Goal: Task Accomplishment & Management: Manage account settings

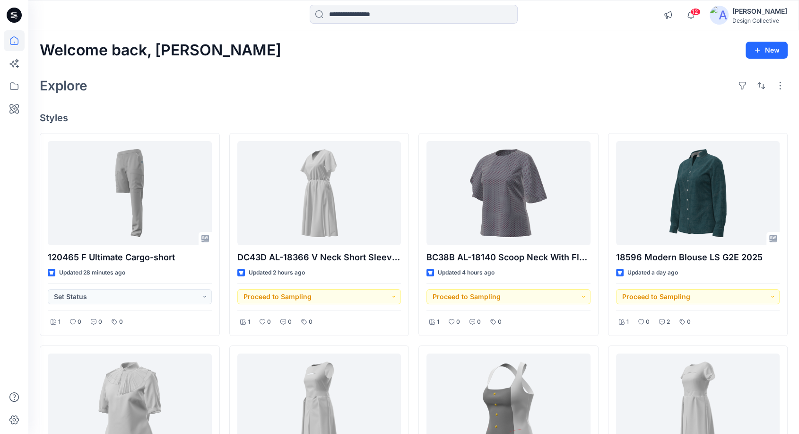
click at [414, 84] on div "Explore" at bounding box center [414, 85] width 748 height 23
click at [12, 85] on icon at bounding box center [14, 86] width 21 height 21
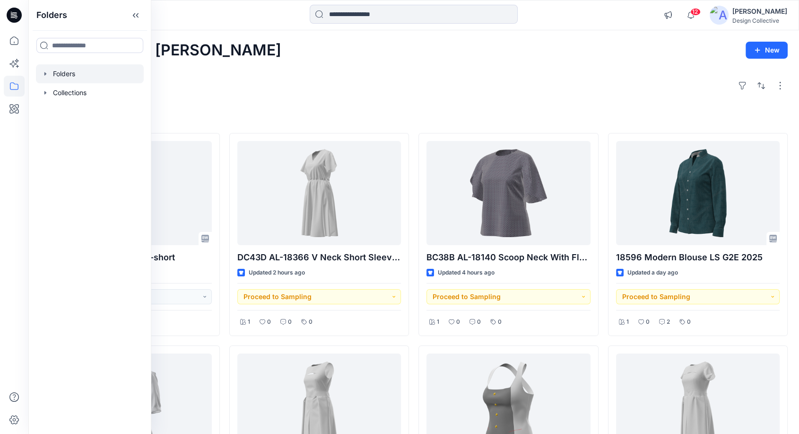
click at [51, 75] on div at bounding box center [90, 73] width 108 height 19
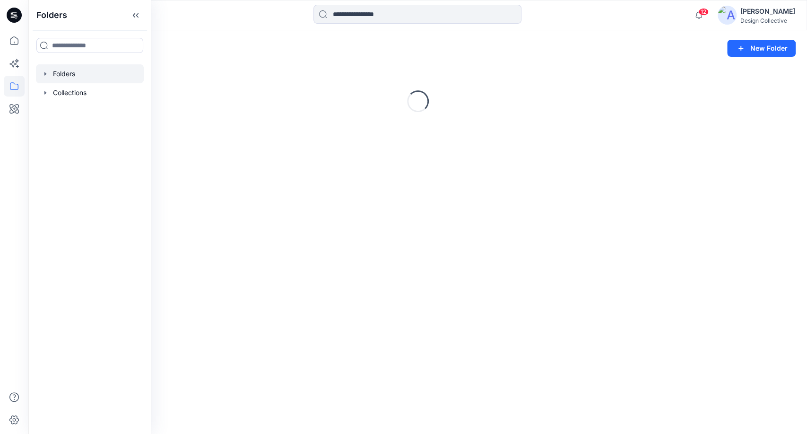
click at [45, 77] on icon "button" at bounding box center [46, 74] width 8 height 8
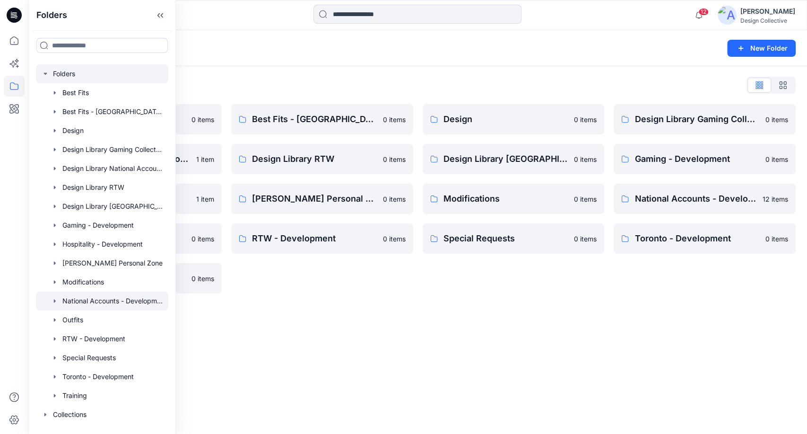
click at [53, 304] on icon "button" at bounding box center [55, 301] width 8 height 8
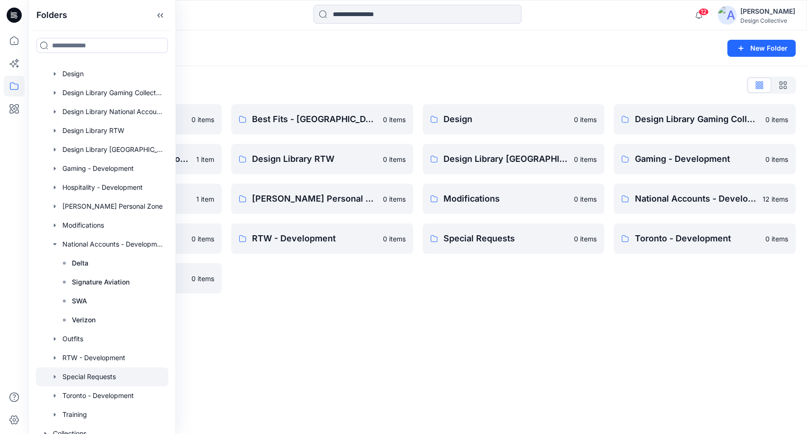
scroll to position [65, 0]
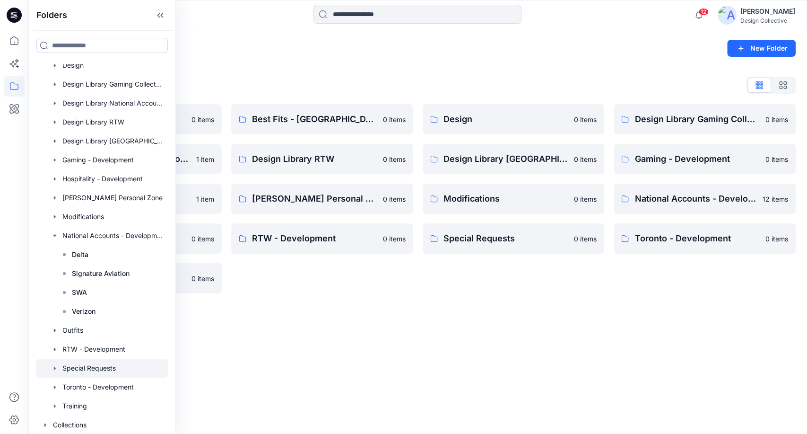
click at [54, 370] on icon "button" at bounding box center [55, 368] width 8 height 8
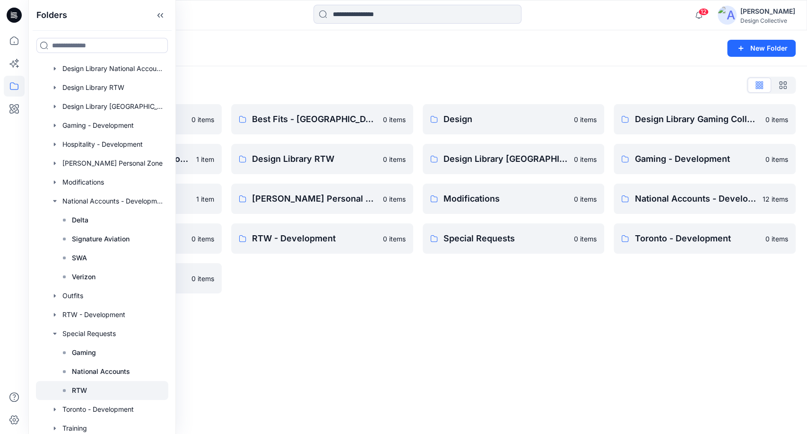
scroll to position [100, 0]
click at [93, 375] on p "National Accounts" at bounding box center [101, 370] width 58 height 11
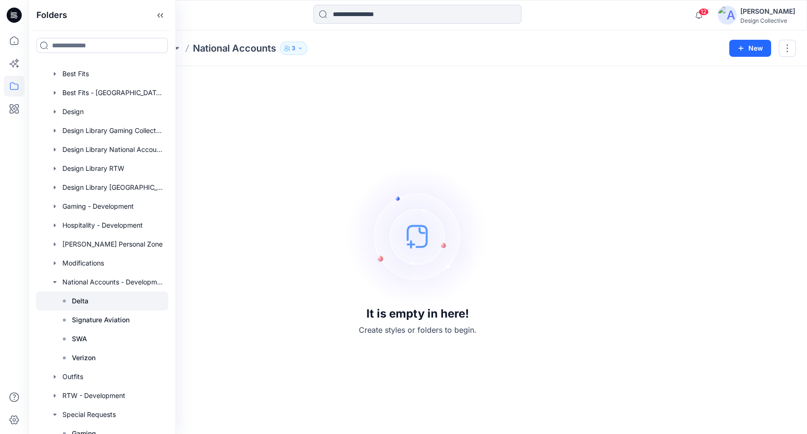
scroll to position [17, 0]
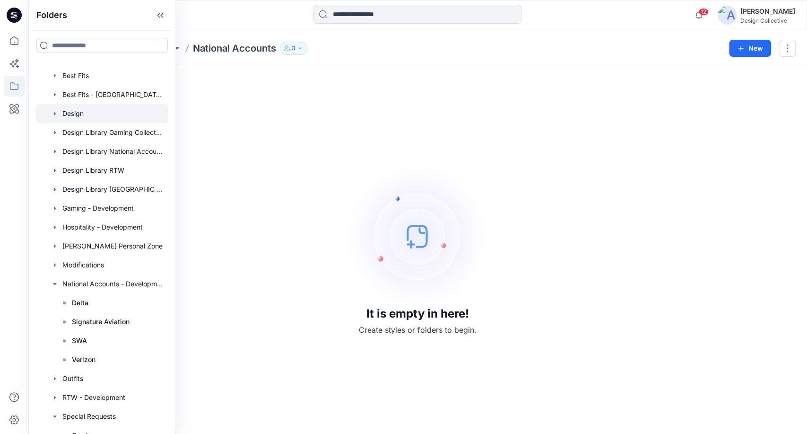
click at [74, 114] on div at bounding box center [102, 113] width 132 height 19
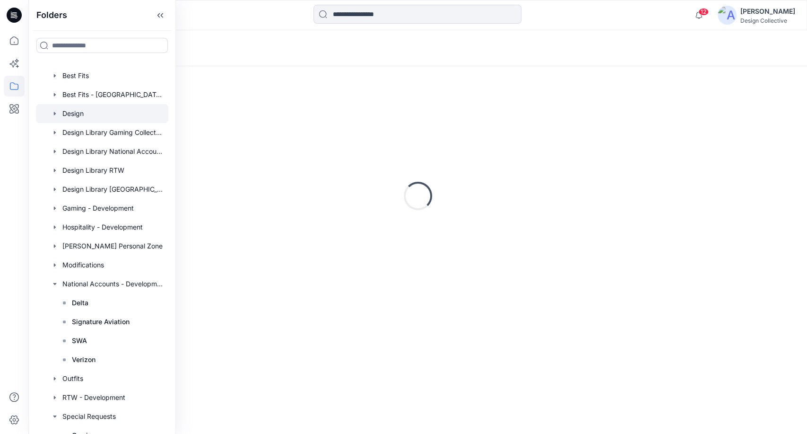
click at [54, 116] on icon "button" at bounding box center [55, 114] width 8 height 8
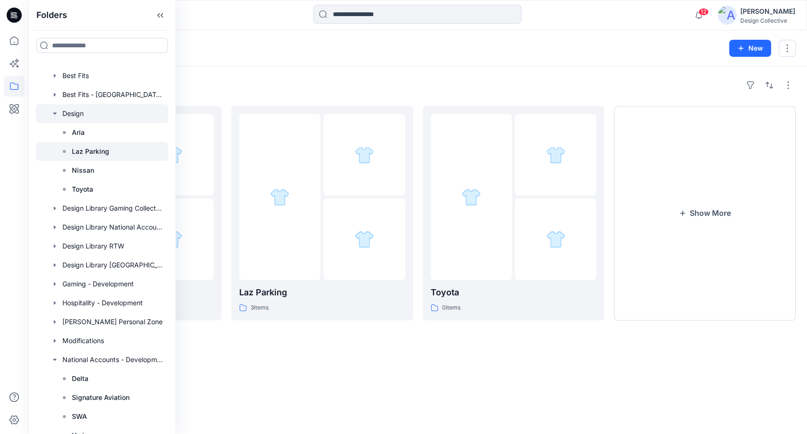
click at [87, 152] on p "Laz Parking" at bounding box center [90, 151] width 37 height 11
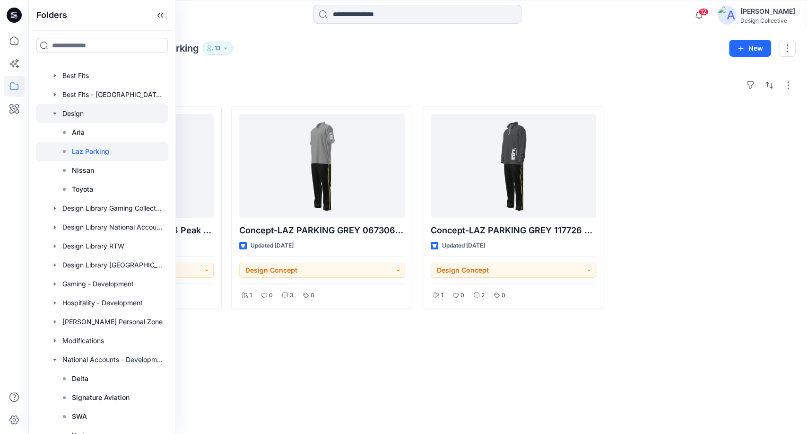
click at [79, 115] on div at bounding box center [102, 113] width 132 height 19
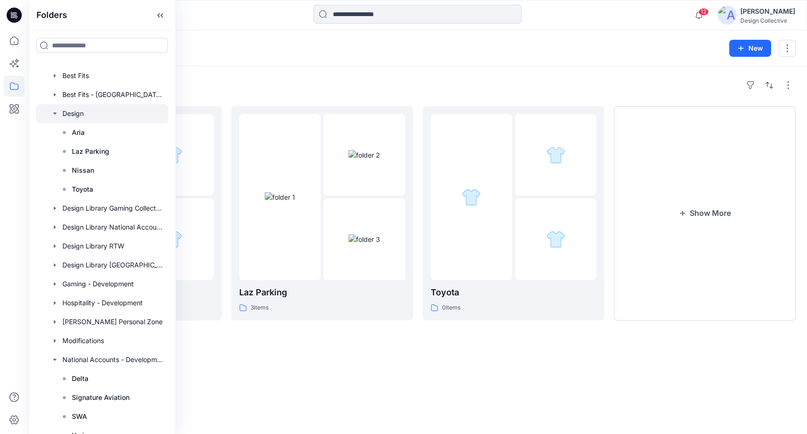
click at [436, 61] on div "Folders Design 13 New" at bounding box center [417, 48] width 779 height 36
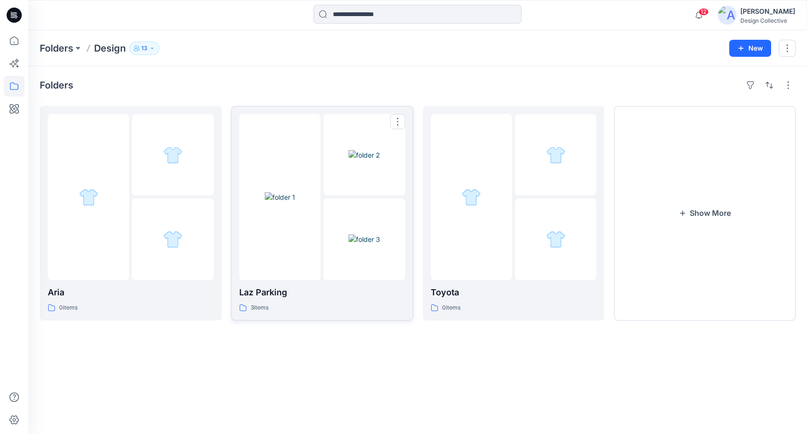
click at [325, 294] on p "Laz Parking" at bounding box center [322, 292] width 166 height 13
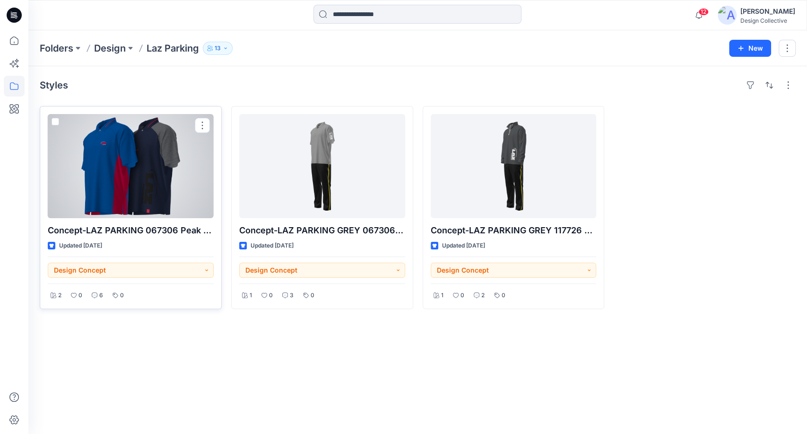
click at [145, 178] on div at bounding box center [131, 166] width 166 height 104
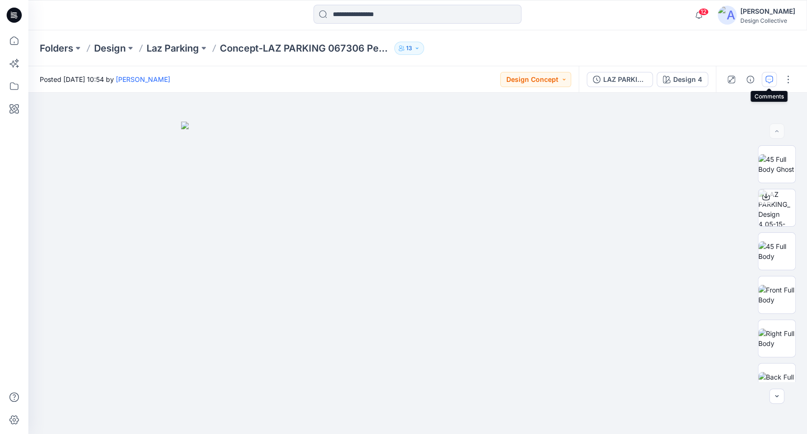
click at [767, 79] on icon "button" at bounding box center [770, 80] width 8 height 8
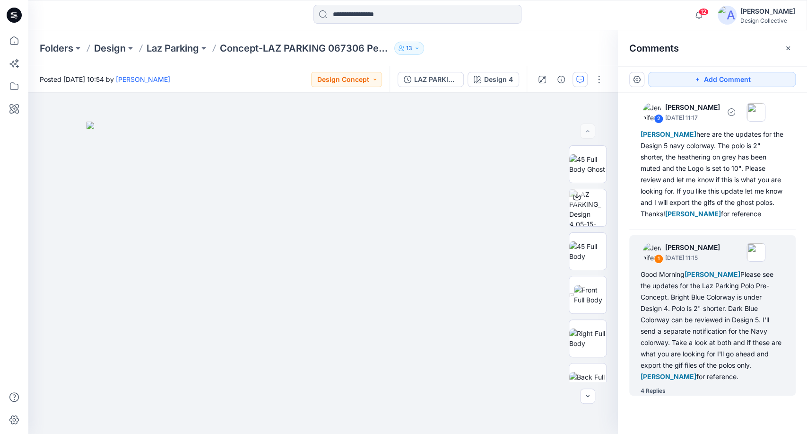
scroll to position [5, 0]
click at [651, 391] on div "4 Replies" at bounding box center [653, 388] width 25 height 9
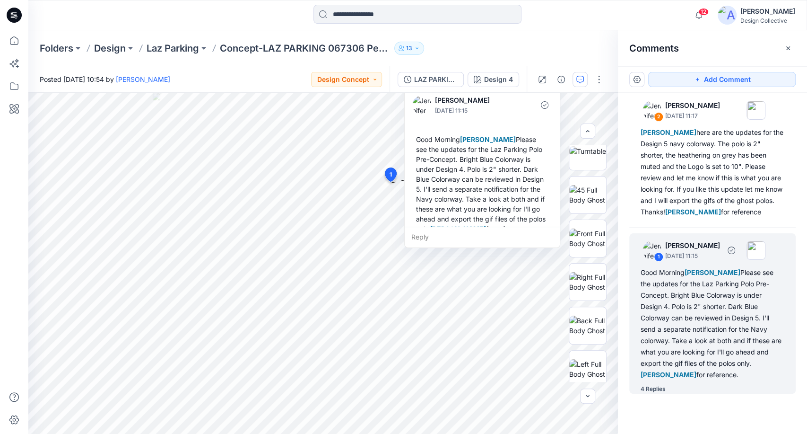
scroll to position [630, 0]
click at [790, 46] on icon "button" at bounding box center [789, 48] width 8 height 8
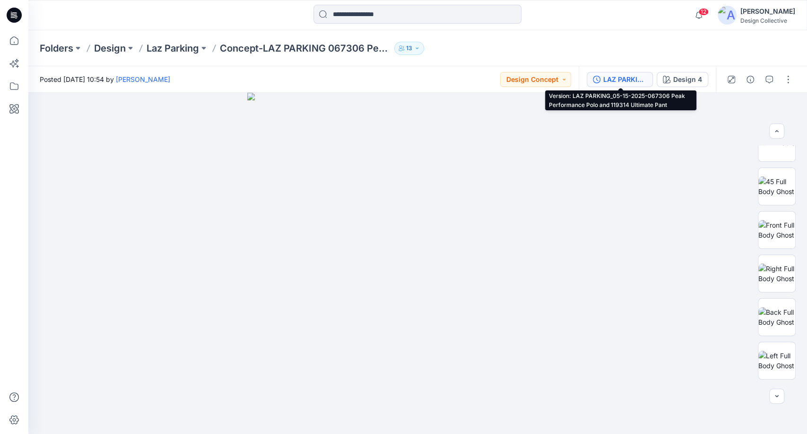
click at [617, 77] on div "LAZ PARKING_05-15-2025-067306 Peak Performance Polo and 119314 Ultimate Pant" at bounding box center [625, 79] width 44 height 10
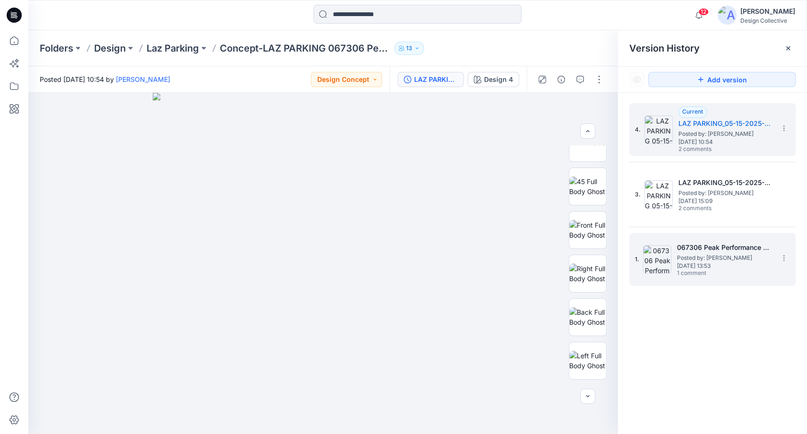
click at [728, 279] on div "1. 067306 Peak Performance Polo [DEMOGRAPHIC_DATA] Polo Posted by: [PERSON_NAME…" at bounding box center [706, 258] width 142 height 45
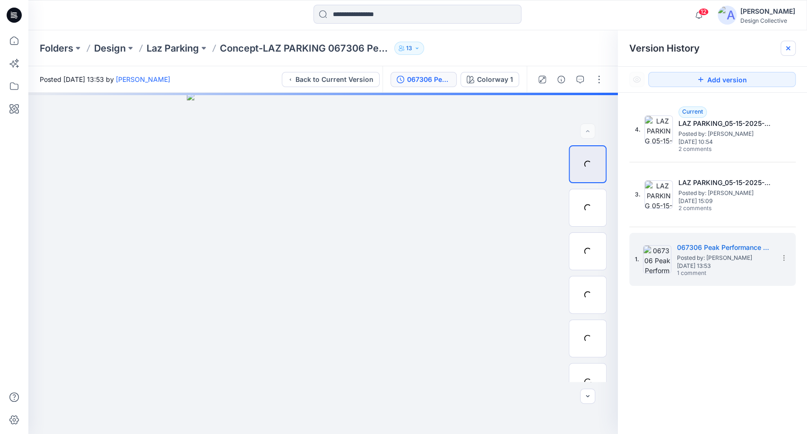
click at [790, 45] on icon at bounding box center [789, 48] width 8 height 8
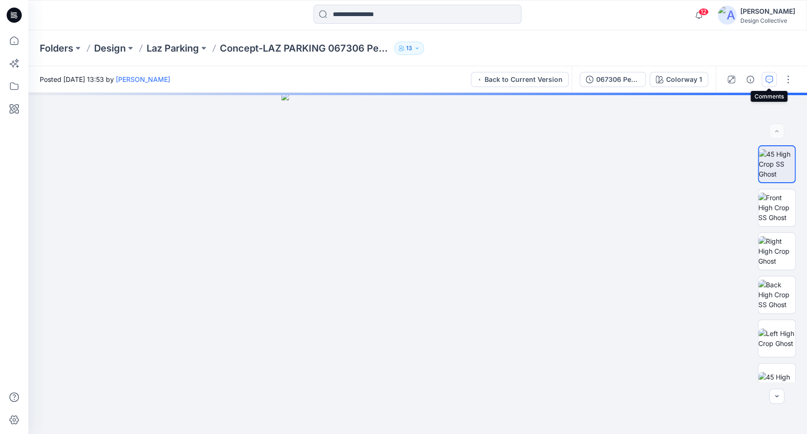
click at [768, 81] on icon "button" at bounding box center [770, 80] width 8 height 8
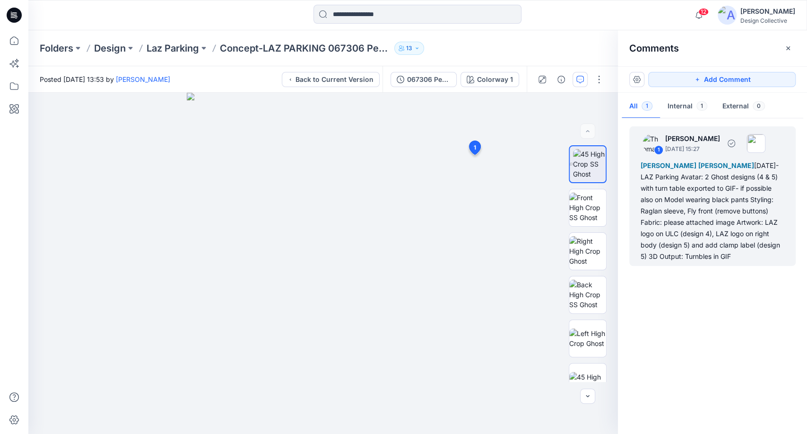
click at [715, 216] on div "[PERSON_NAME] [PERSON_NAME] [DATE]- LAZ Parking Avatar: 2 Ghost designs (4 & 5)…" at bounding box center [713, 211] width 144 height 102
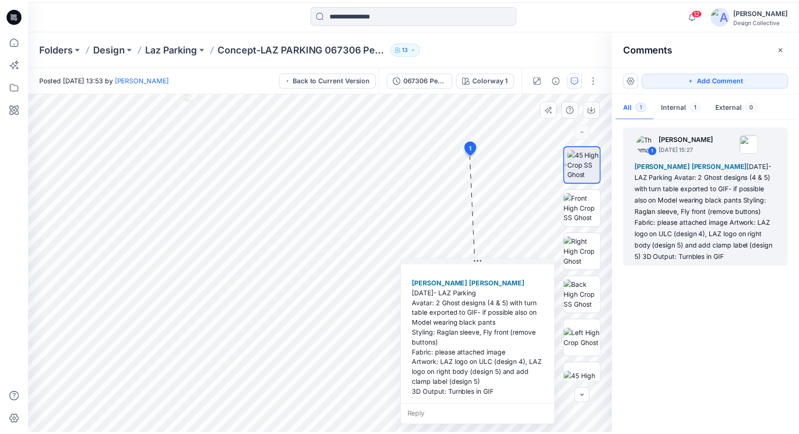
scroll to position [35, 0]
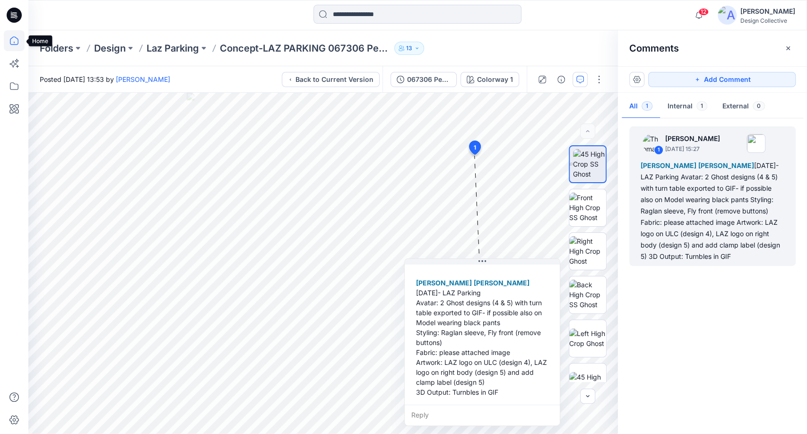
click at [18, 31] on icon at bounding box center [14, 40] width 21 height 21
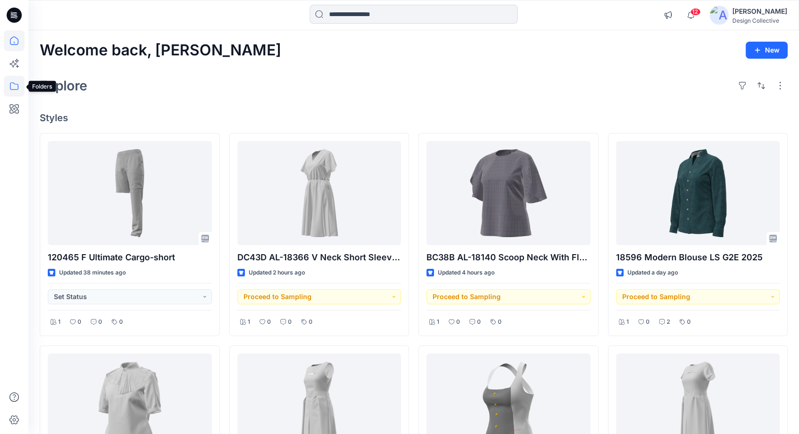
click at [10, 83] on icon at bounding box center [14, 86] width 21 height 21
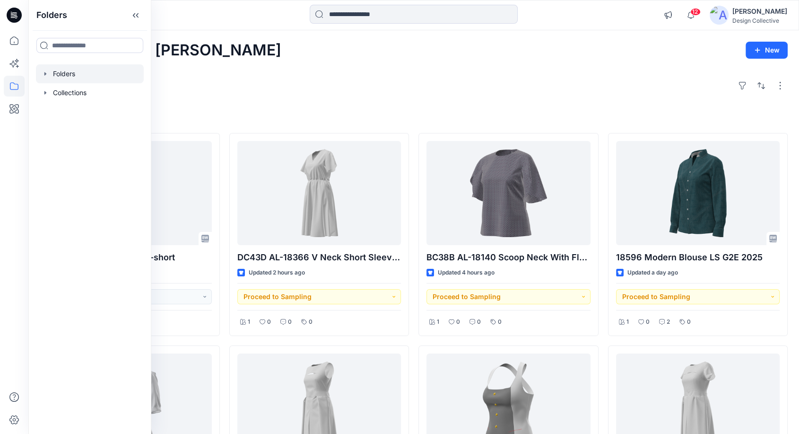
click at [45, 73] on icon "button" at bounding box center [45, 73] width 2 height 3
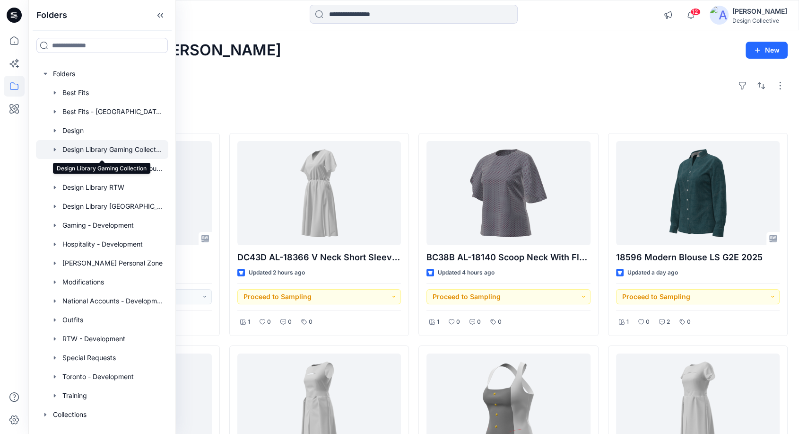
click at [95, 148] on div at bounding box center [102, 149] width 132 height 19
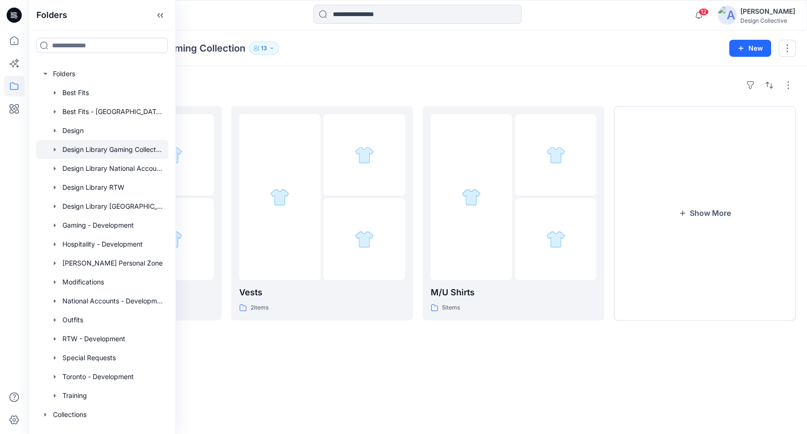
click at [296, 85] on div "Folders" at bounding box center [418, 85] width 756 height 15
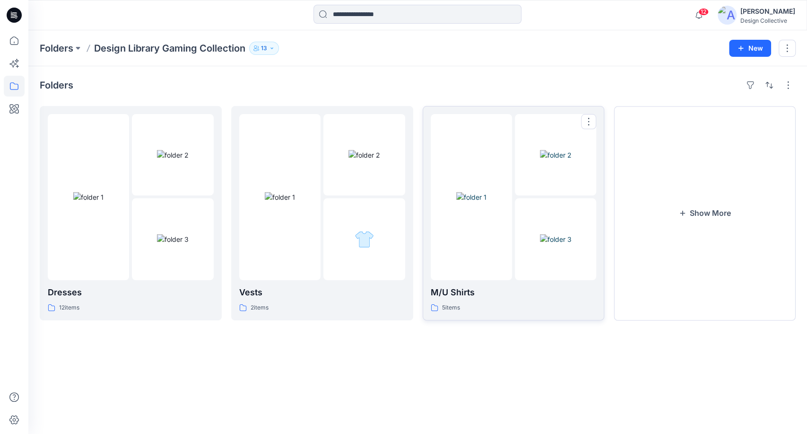
click at [476, 271] on div at bounding box center [471, 197] width 81 height 166
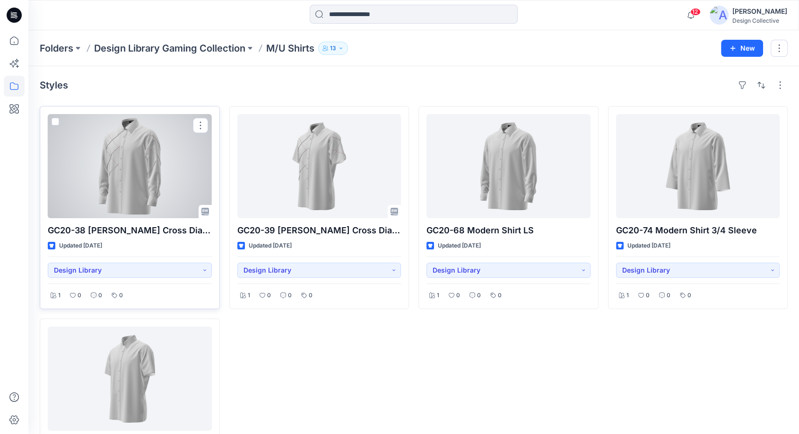
click at [54, 122] on span at bounding box center [56, 122] width 8 height 8
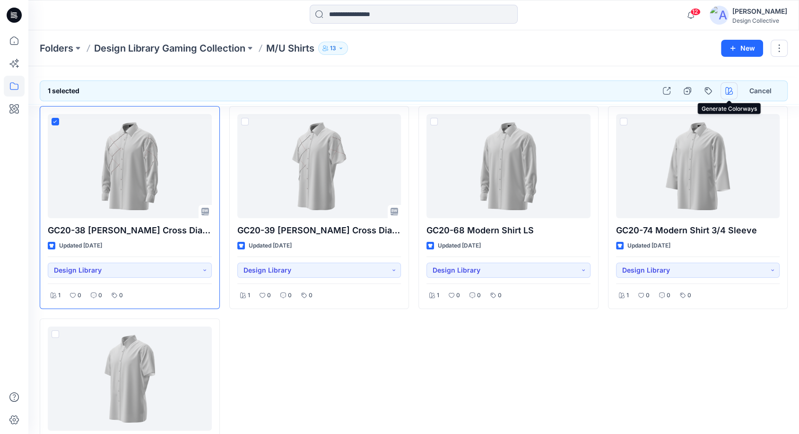
click at [730, 92] on icon "button" at bounding box center [729, 91] width 8 height 8
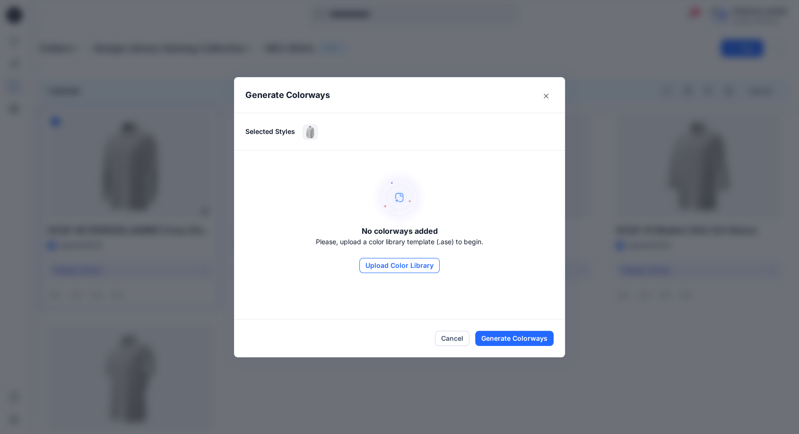
click at [409, 264] on button "Upload Color Library" at bounding box center [399, 265] width 80 height 15
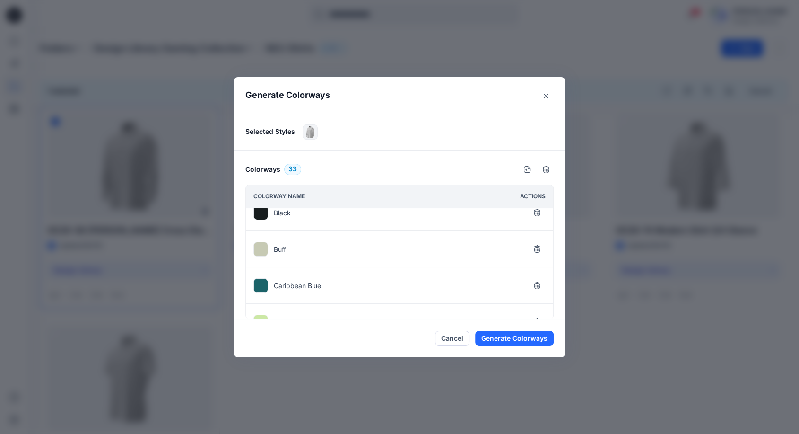
scroll to position [70, 0]
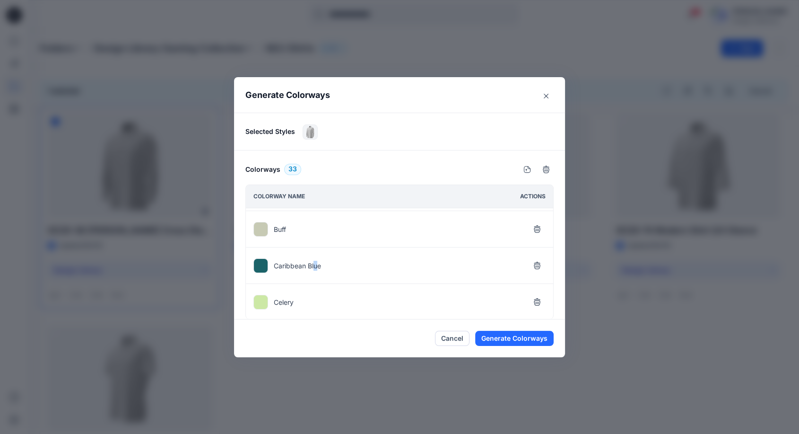
click at [320, 265] on p "Caribbean Blue" at bounding box center [297, 266] width 47 height 10
click at [496, 258] on div "Caribbean Blue" at bounding box center [399, 265] width 307 height 36
click at [544, 299] on button "button" at bounding box center [537, 301] width 17 height 17
click at [540, 235] on icon "button" at bounding box center [537, 233] width 6 height 6
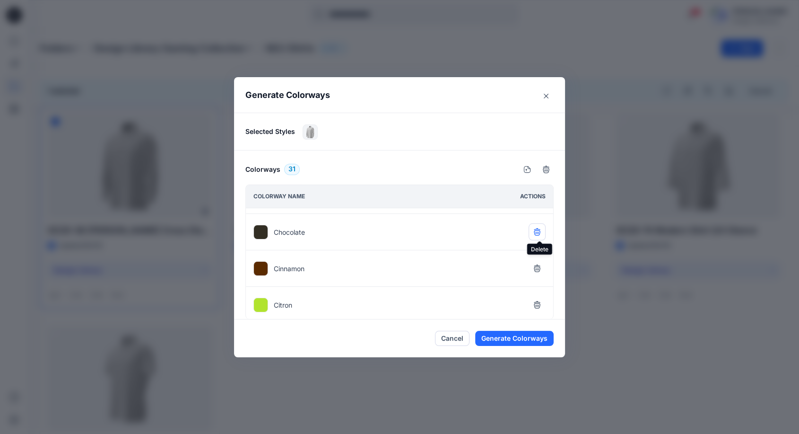
click at [540, 234] on icon "button" at bounding box center [537, 233] width 6 height 6
click at [540, 232] on icon "button" at bounding box center [537, 231] width 6 height 6
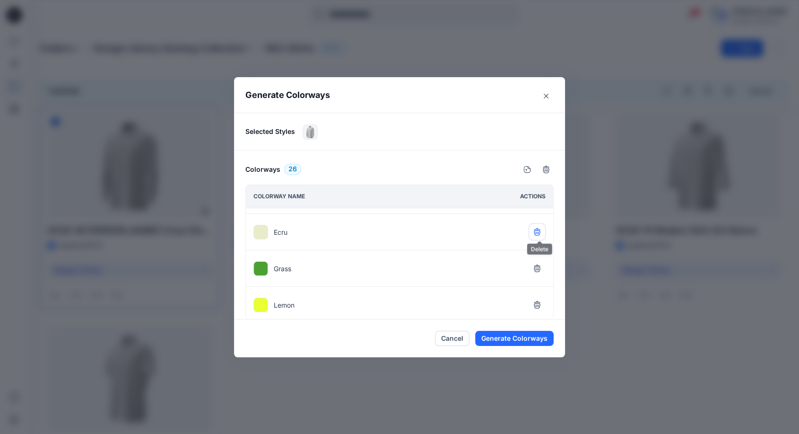
click at [541, 234] on icon "button" at bounding box center [537, 232] width 8 height 8
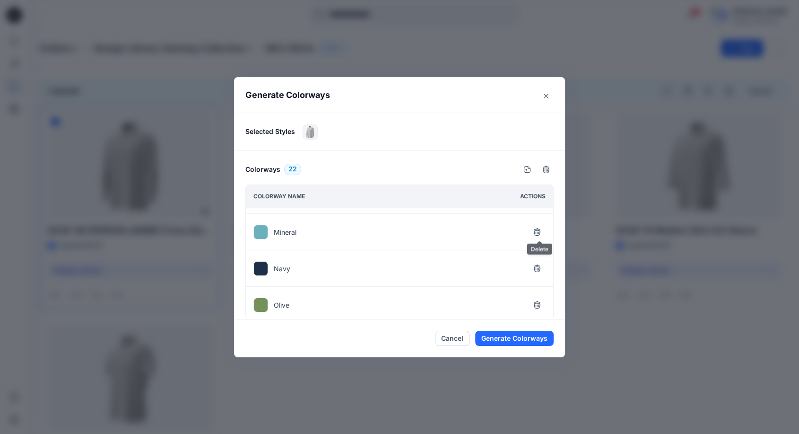
click at [541, 264] on icon "button" at bounding box center [537, 268] width 8 height 8
click at [541, 234] on icon "button" at bounding box center [537, 232] width 8 height 8
click at [541, 264] on icon "button" at bounding box center [537, 268] width 8 height 8
click at [541, 234] on icon "button" at bounding box center [537, 232] width 8 height 8
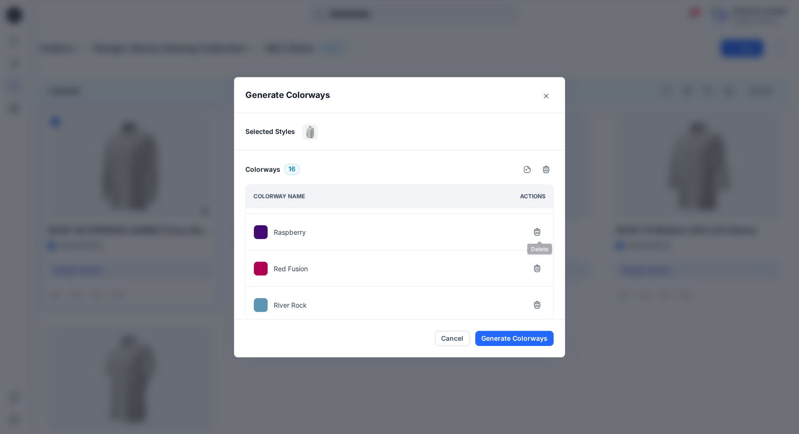
click at [541, 234] on icon "button" at bounding box center [537, 232] width 8 height 8
click at [541, 264] on icon "button" at bounding box center [537, 268] width 8 height 8
click at [541, 234] on icon "button" at bounding box center [537, 232] width 8 height 8
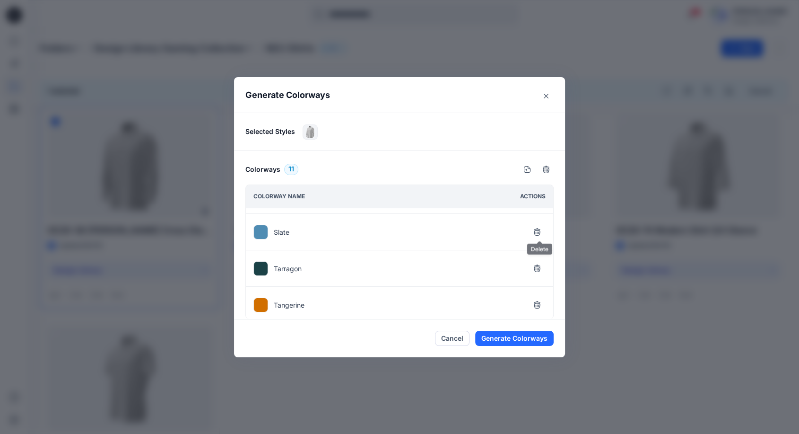
click at [541, 234] on icon "button" at bounding box center [537, 232] width 8 height 8
click at [541, 264] on icon "button" at bounding box center [537, 268] width 8 height 8
click at [541, 234] on icon "button" at bounding box center [537, 232] width 8 height 8
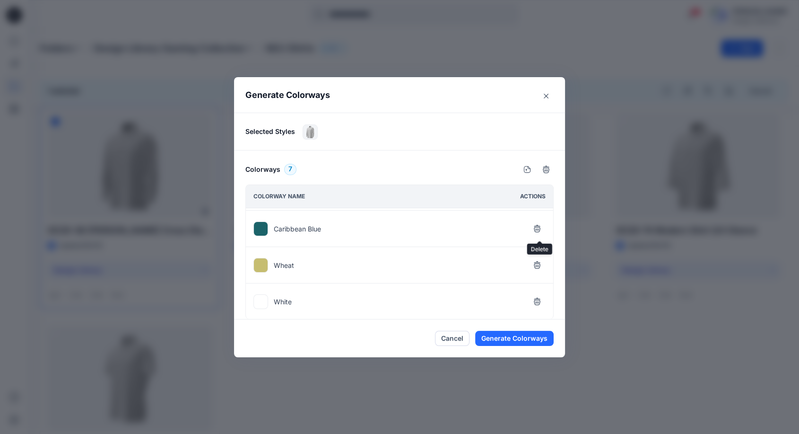
click at [541, 234] on button "button" at bounding box center [537, 228] width 17 height 17
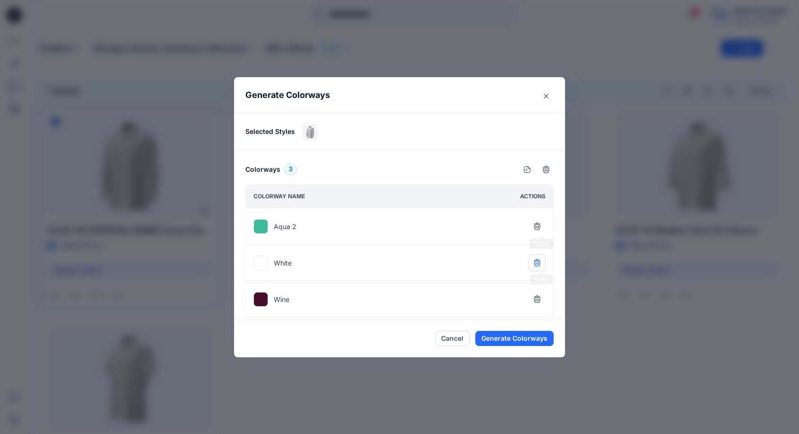
click at [541, 228] on icon "button" at bounding box center [537, 226] width 8 height 8
click at [541, 229] on icon "button" at bounding box center [537, 226] width 8 height 8
click at [518, 338] on button "Generate Colorways" at bounding box center [514, 338] width 78 height 15
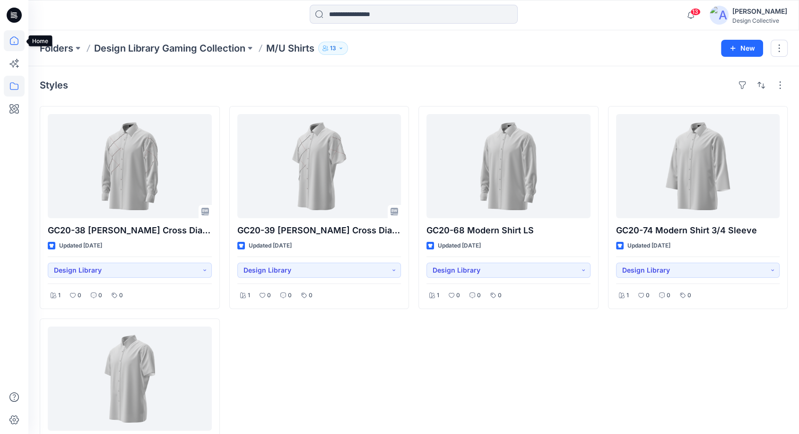
click at [11, 42] on icon at bounding box center [14, 40] width 21 height 21
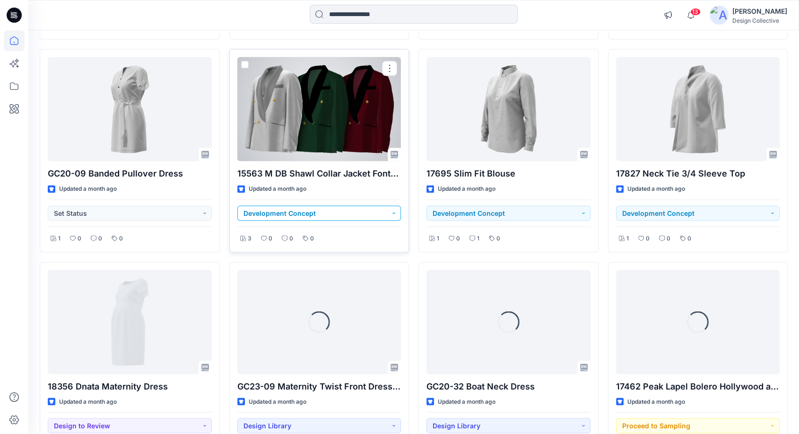
scroll to position [1784, 0]
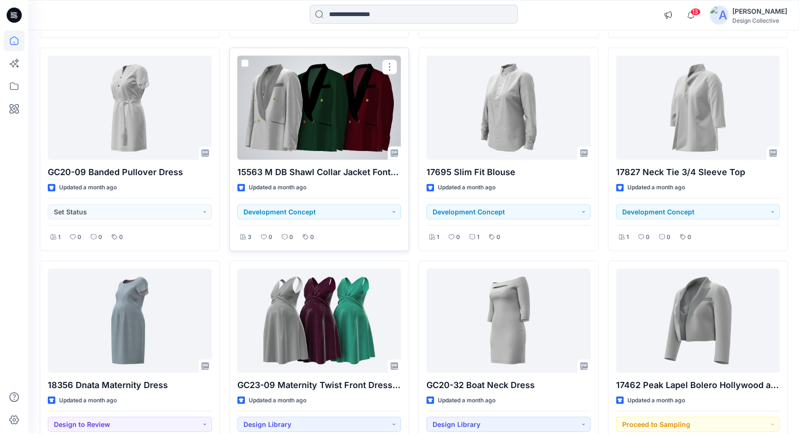
click at [312, 112] on div at bounding box center [319, 107] width 164 height 104
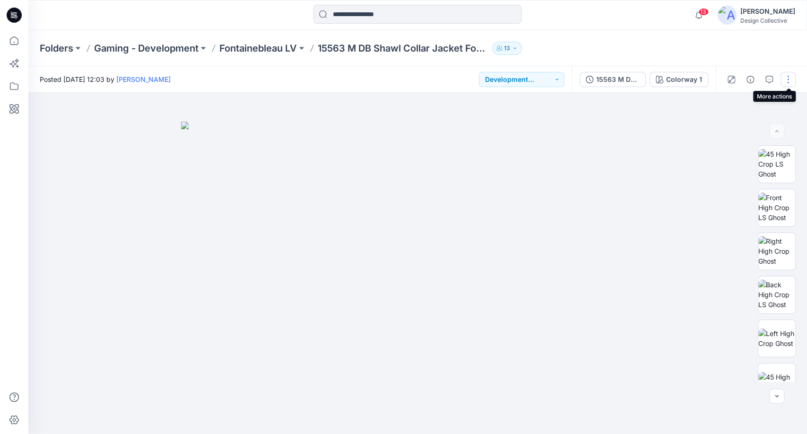
click at [790, 78] on button "button" at bounding box center [788, 79] width 15 height 15
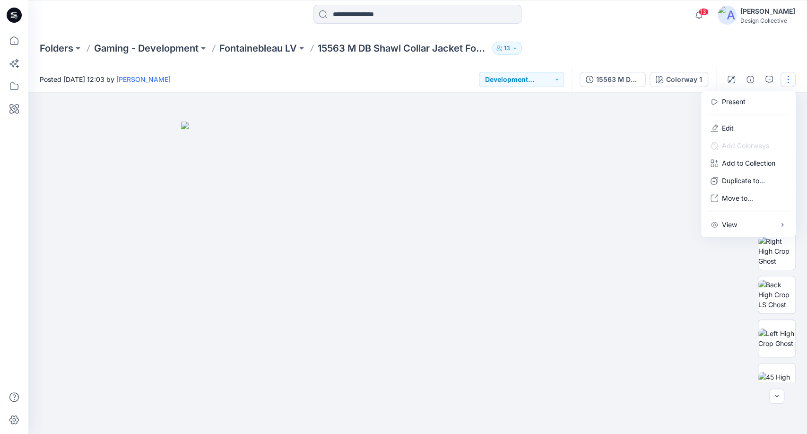
click at [708, 50] on div "Folders Gaming - Development [GEOGRAPHIC_DATA] LV 15563 M DB Shawl Collar Jacke…" at bounding box center [381, 48] width 682 height 13
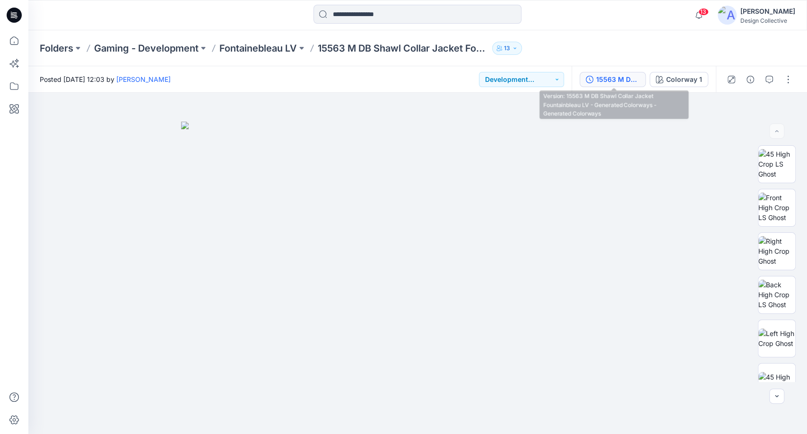
click at [605, 80] on div "15563 M DB Shawl Collar Jacket Fountainbleau LV - Generated Colorways - Generat…" at bounding box center [618, 79] width 44 height 10
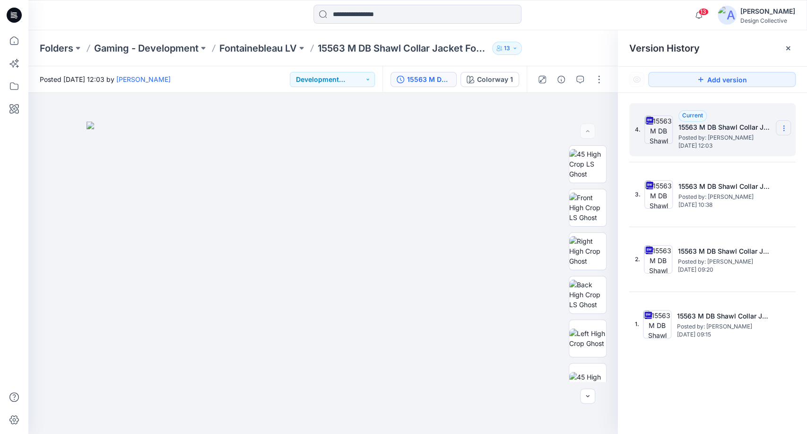
click at [781, 124] on icon at bounding box center [784, 128] width 8 height 8
click at [718, 145] on span "Download Source BW File" at bounding box center [736, 146] width 79 height 11
click at [788, 46] on icon at bounding box center [789, 48] width 8 height 8
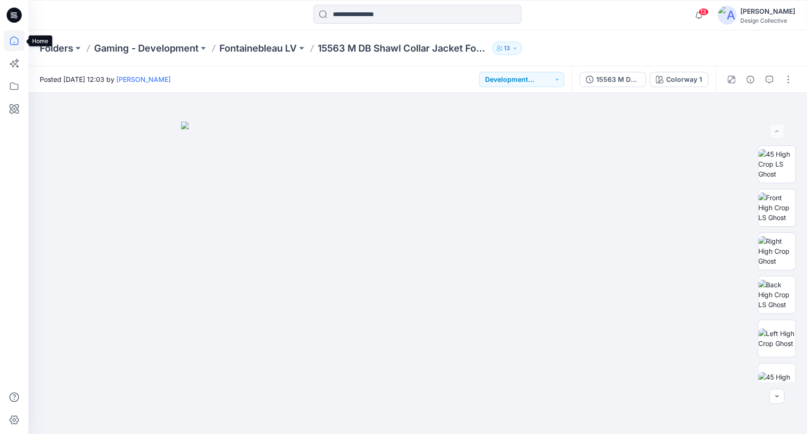
click at [11, 42] on icon at bounding box center [14, 40] width 21 height 21
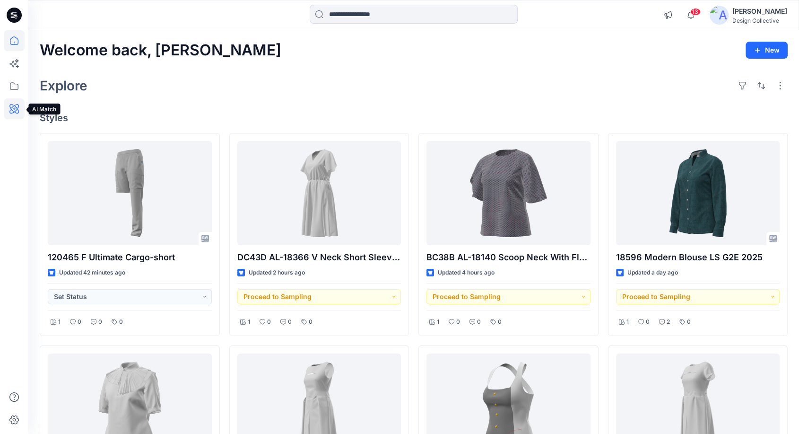
click at [15, 107] on icon at bounding box center [14, 108] width 21 height 21
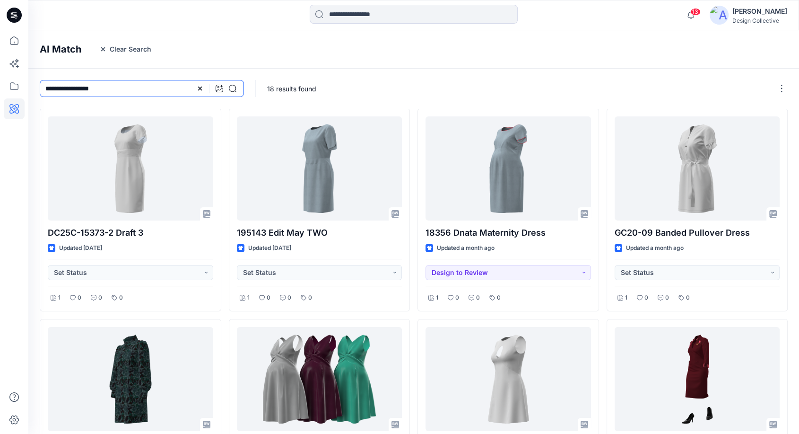
click at [119, 90] on input "**********" at bounding box center [142, 88] width 204 height 17
drag, startPoint x: 119, startPoint y: 91, endPoint x: 17, endPoint y: 73, distance: 103.2
click at [17, 73] on div "13 Notifications Colorways for the 1 selected style have been added to the gene…" at bounding box center [399, 385] width 799 height 770
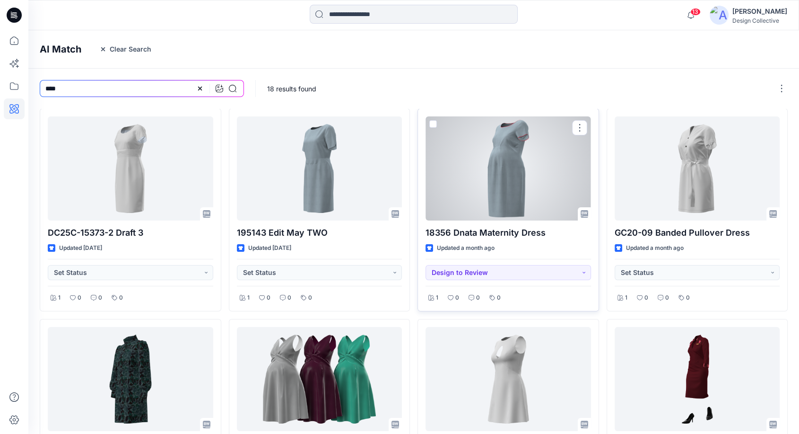
type input "****"
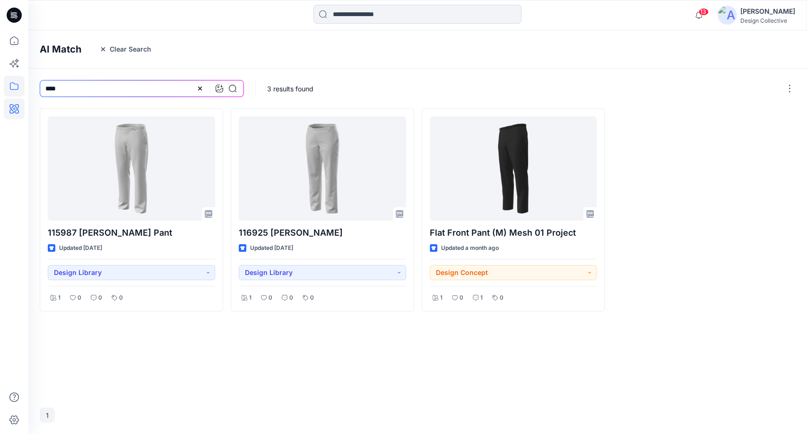
drag, startPoint x: 43, startPoint y: 80, endPoint x: 21, endPoint y: 78, distance: 21.5
click at [21, 78] on div "13 Notifications Colorways for the 1 selected style have been added to the gene…" at bounding box center [403, 217] width 807 height 434
click at [117, 85] on input at bounding box center [142, 88] width 204 height 17
click at [219, 89] on icon at bounding box center [220, 89] width 8 height 8
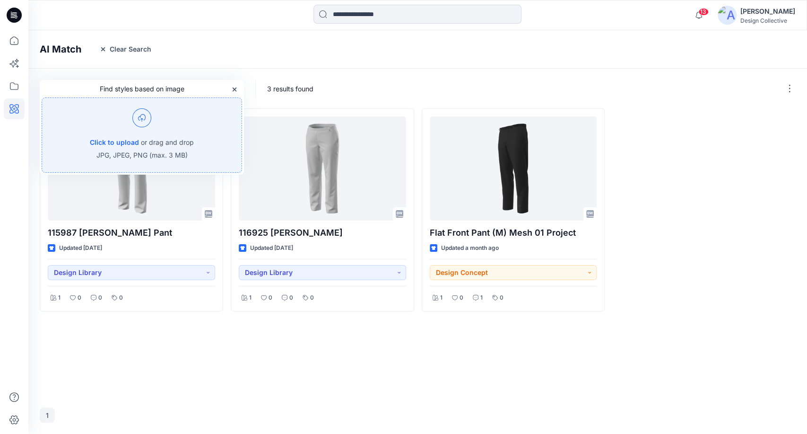
click at [375, 77] on div "3 results found" at bounding box center [532, 89] width 553 height 40
click at [239, 89] on button "button" at bounding box center [234, 89] width 15 height 15
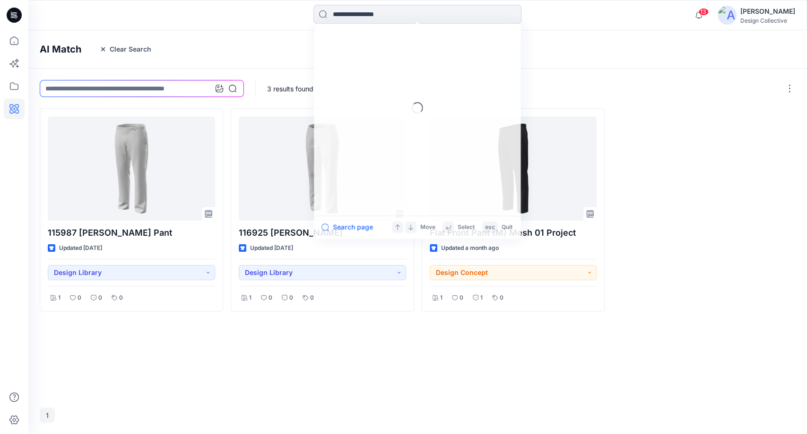
click at [353, 16] on input at bounding box center [418, 14] width 208 height 19
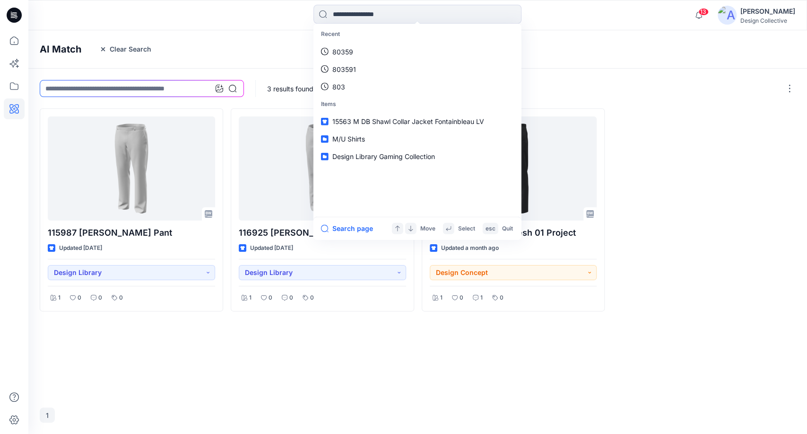
click at [595, 78] on div "3 results found" at bounding box center [532, 89] width 553 height 40
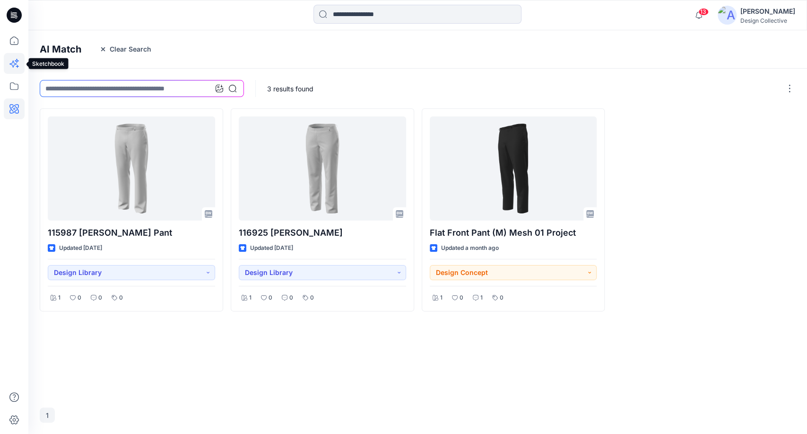
click at [15, 62] on icon at bounding box center [14, 63] width 21 height 21
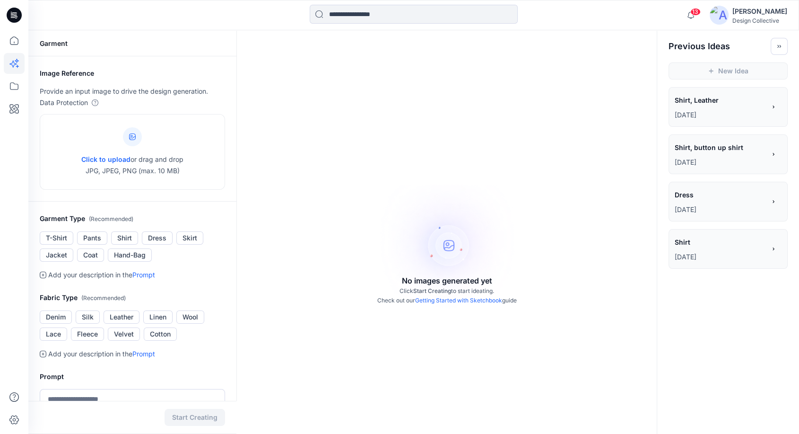
click at [708, 203] on div "Dress *****" at bounding box center [720, 196] width 91 height 16
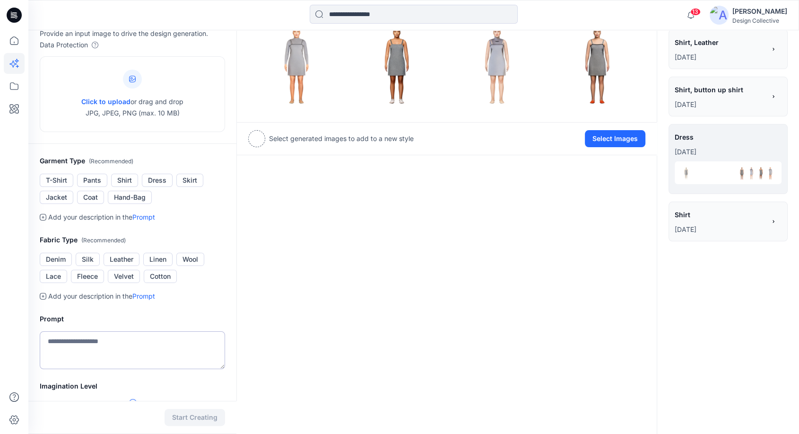
scroll to position [70, 0]
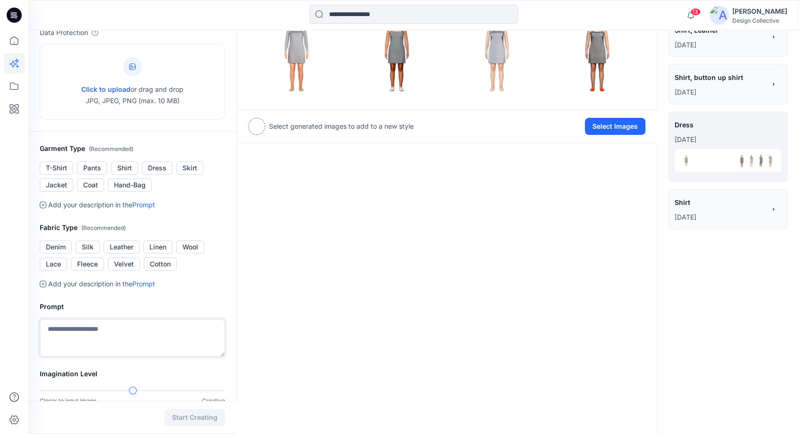
click at [87, 337] on textarea at bounding box center [132, 338] width 185 height 38
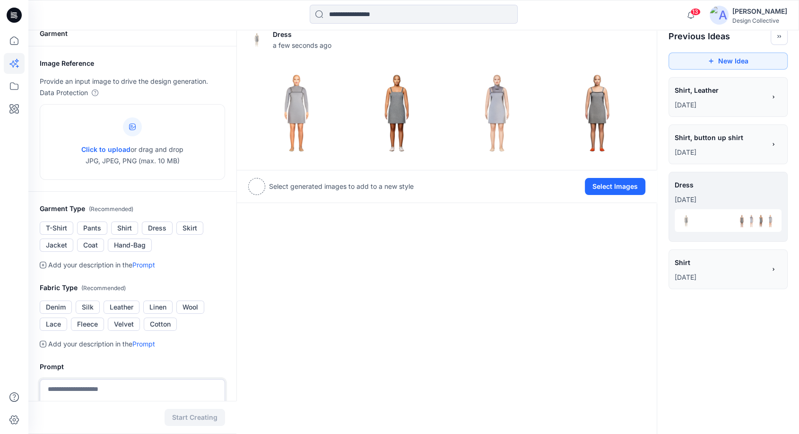
scroll to position [0, 0]
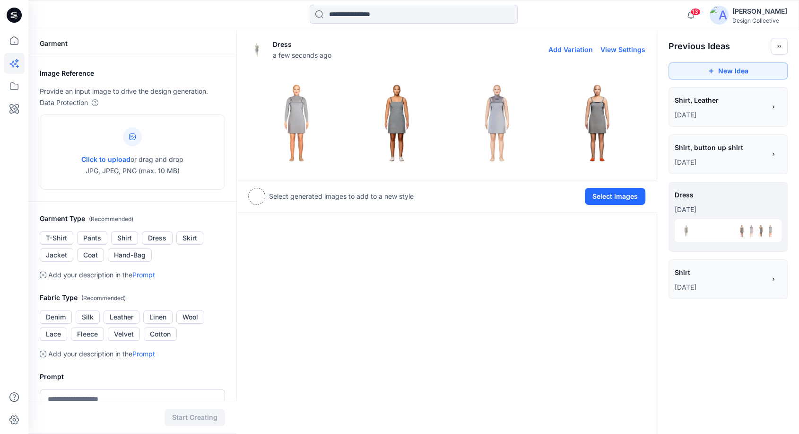
click at [704, 112] on p "[DATE]" at bounding box center [720, 114] width 91 height 11
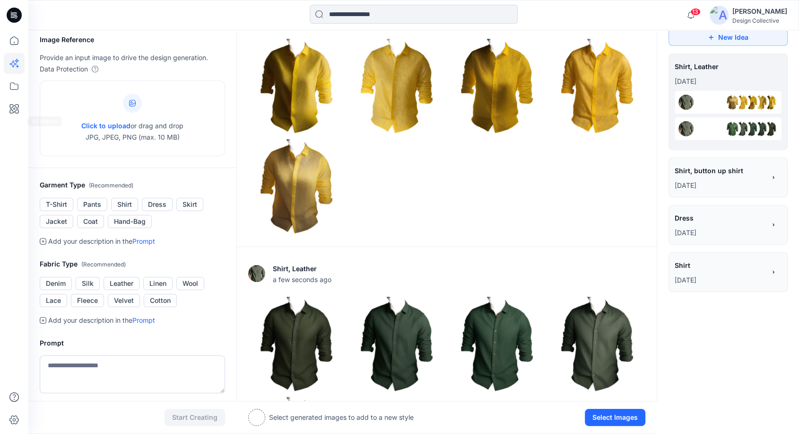
scroll to position [30, 0]
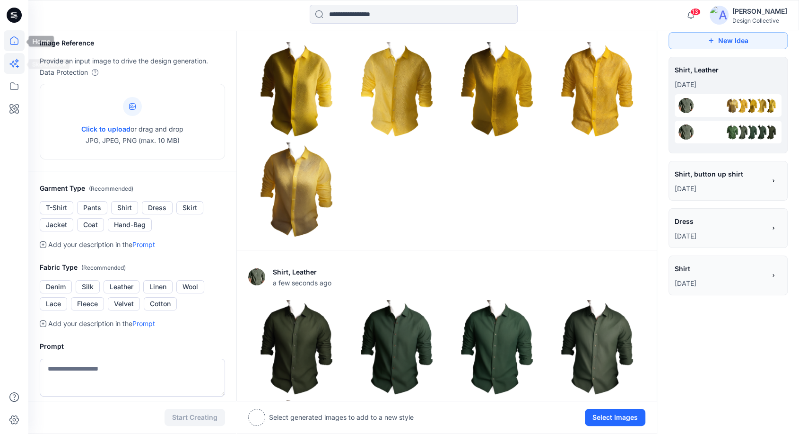
click at [14, 48] on icon at bounding box center [14, 40] width 21 height 21
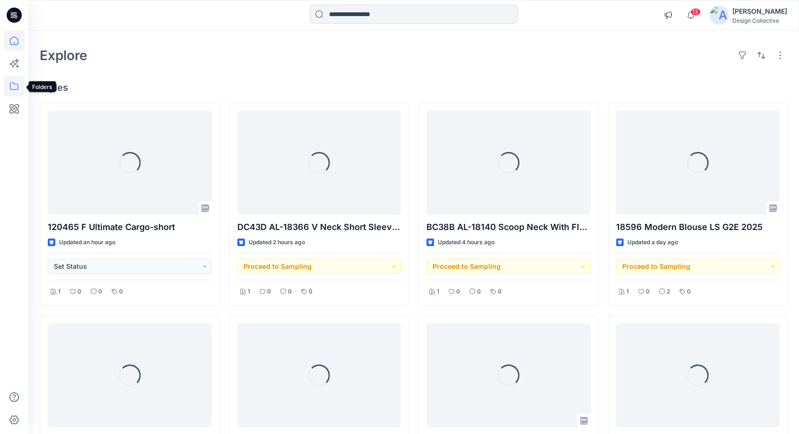
click at [11, 81] on icon at bounding box center [14, 86] width 21 height 21
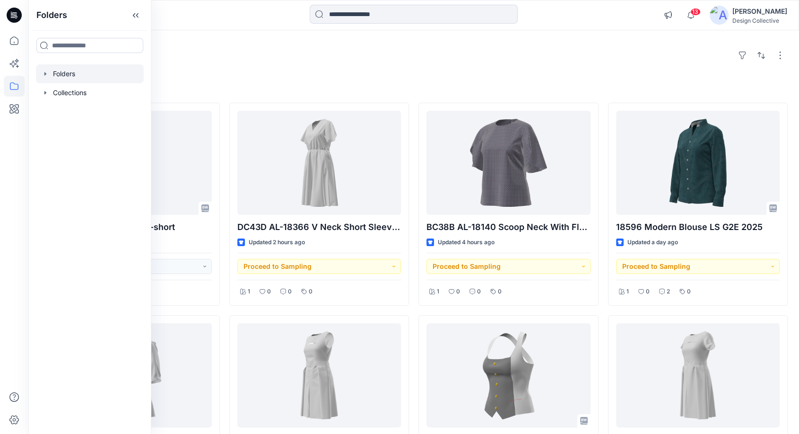
click at [41, 73] on div at bounding box center [90, 73] width 108 height 19
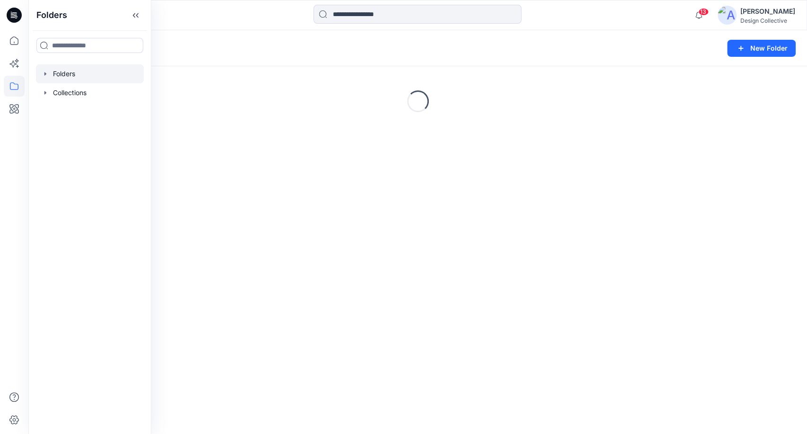
click at [45, 77] on div "Folders" at bounding box center [90, 73] width 108 height 19
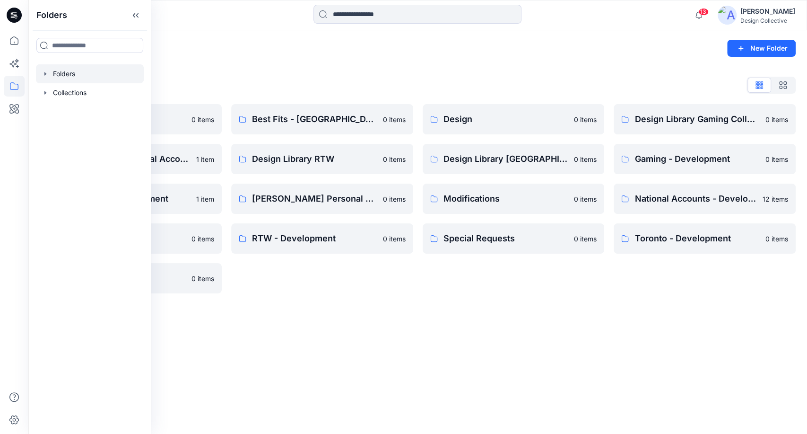
click at [47, 73] on icon "button" at bounding box center [46, 74] width 8 height 8
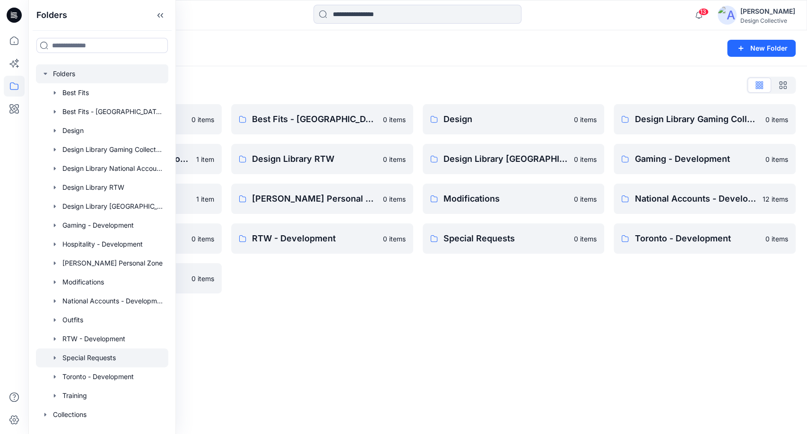
click at [52, 359] on icon "button" at bounding box center [55, 358] width 8 height 8
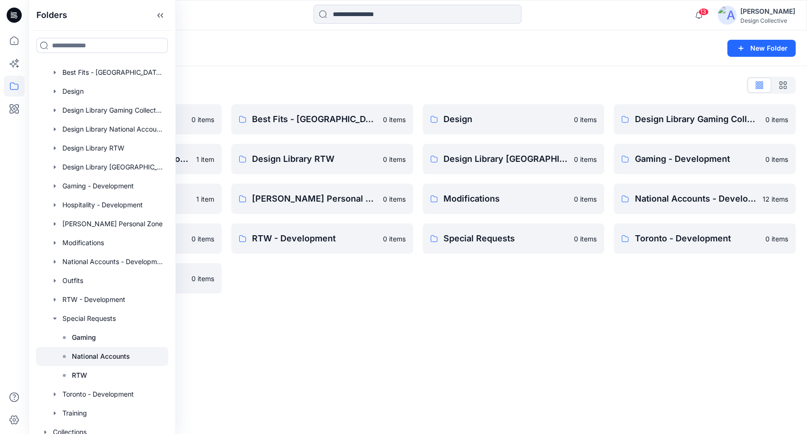
scroll to position [46, 0]
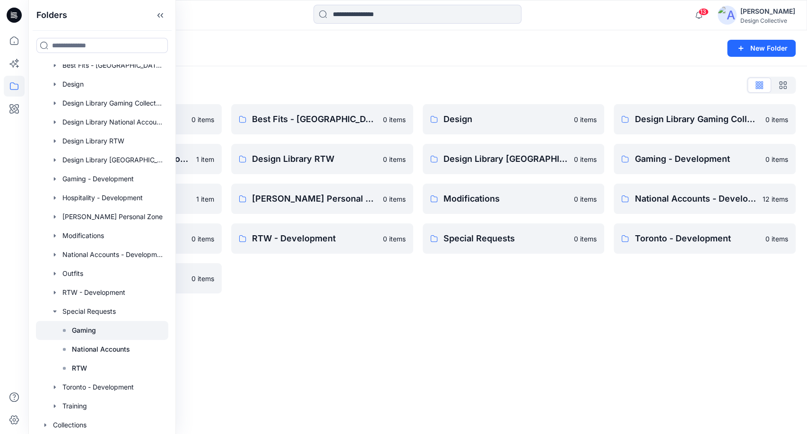
click at [103, 330] on div at bounding box center [102, 330] width 132 height 19
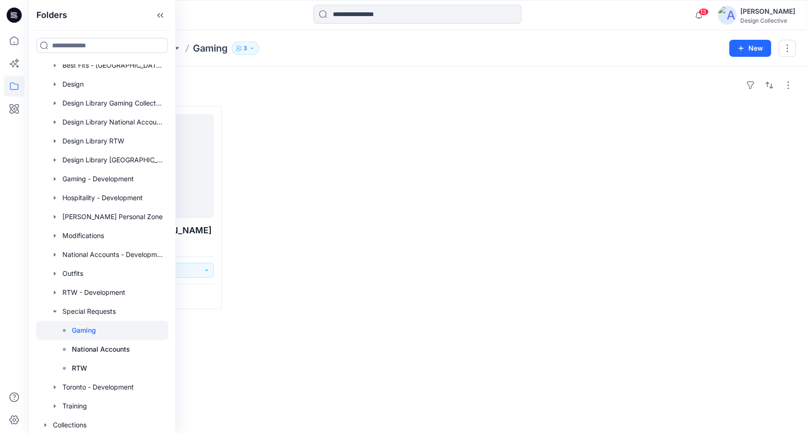
click at [387, 267] on div at bounding box center [322, 207] width 182 height 203
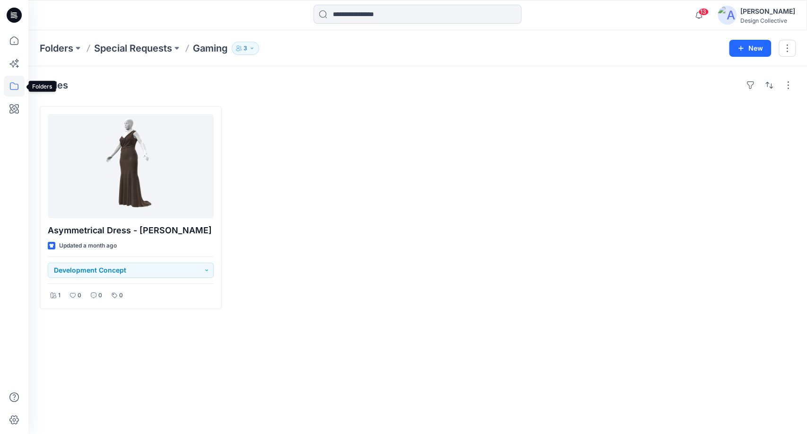
click at [13, 86] on icon at bounding box center [14, 86] width 21 height 21
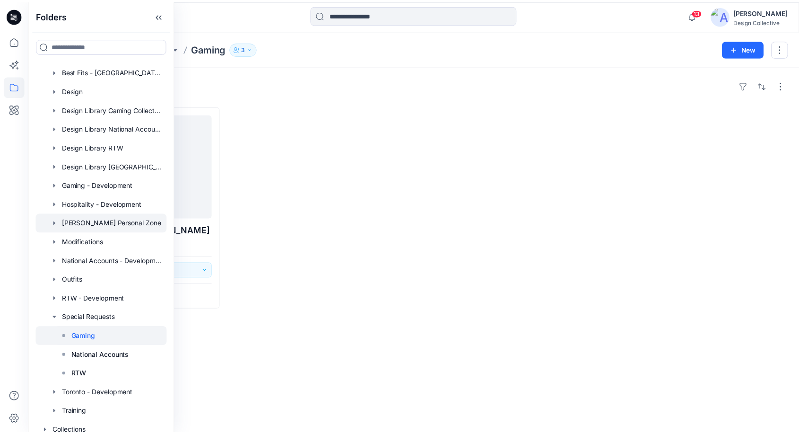
scroll to position [46, 0]
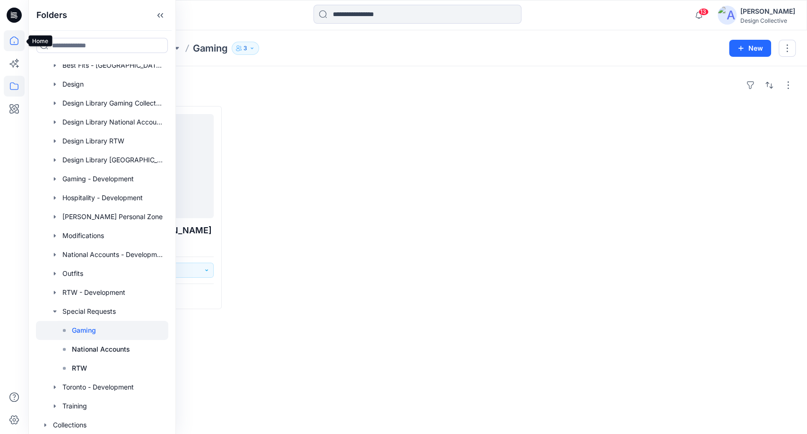
click at [15, 44] on icon at bounding box center [14, 40] width 21 height 21
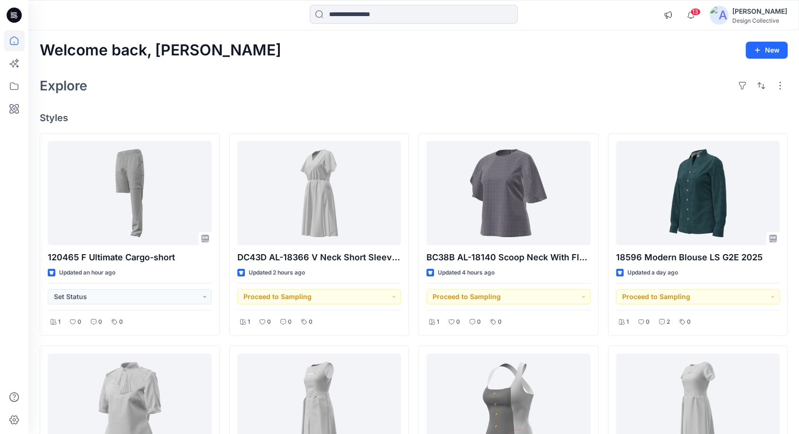
click at [11, 88] on icon at bounding box center [14, 86] width 21 height 21
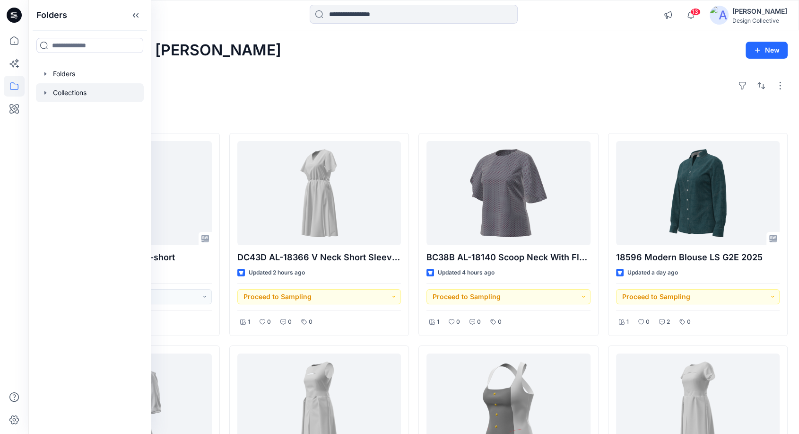
click at [45, 91] on icon "button" at bounding box center [45, 92] width 2 height 3
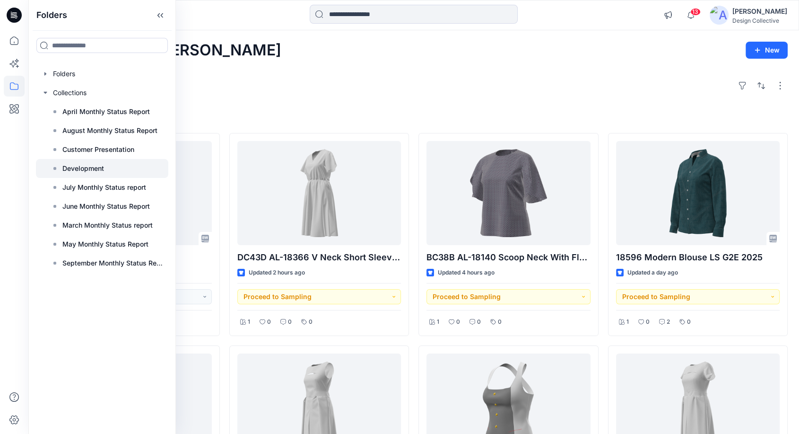
click at [97, 167] on p "Development" at bounding box center [83, 168] width 42 height 11
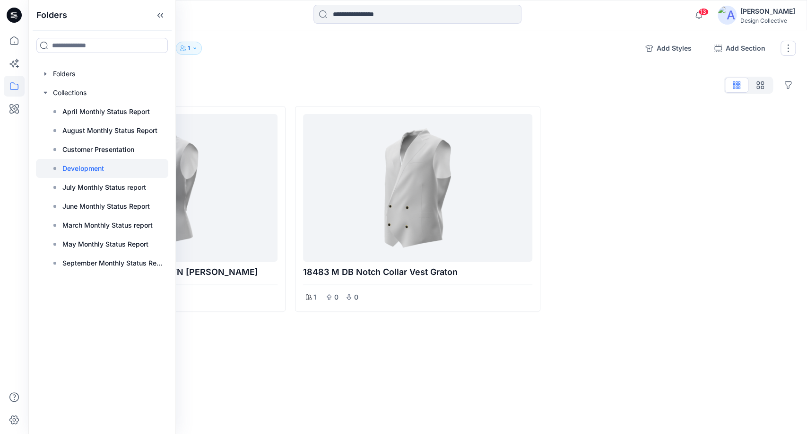
click at [681, 233] on div at bounding box center [673, 209] width 246 height 206
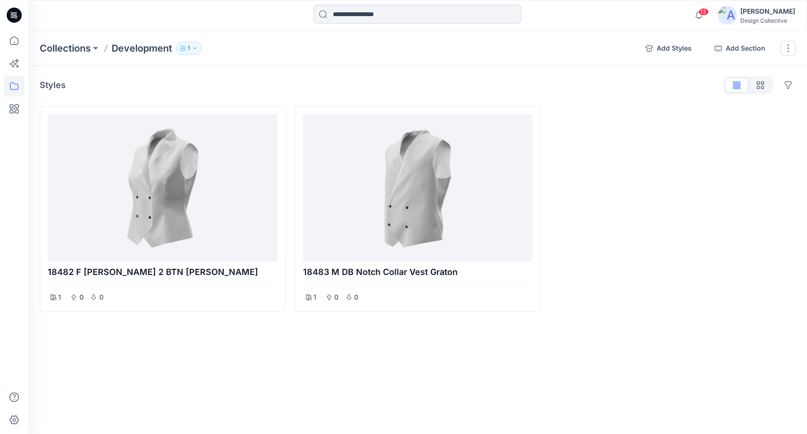
click at [194, 48] on icon "button" at bounding box center [195, 48] width 6 height 6
click at [684, 310] on div at bounding box center [673, 209] width 246 height 206
click at [14, 40] on icon at bounding box center [14, 40] width 21 height 21
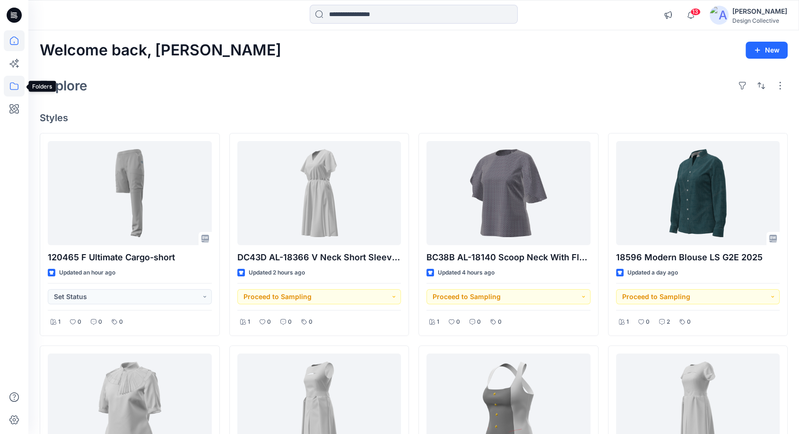
click at [17, 87] on icon at bounding box center [14, 86] width 21 height 21
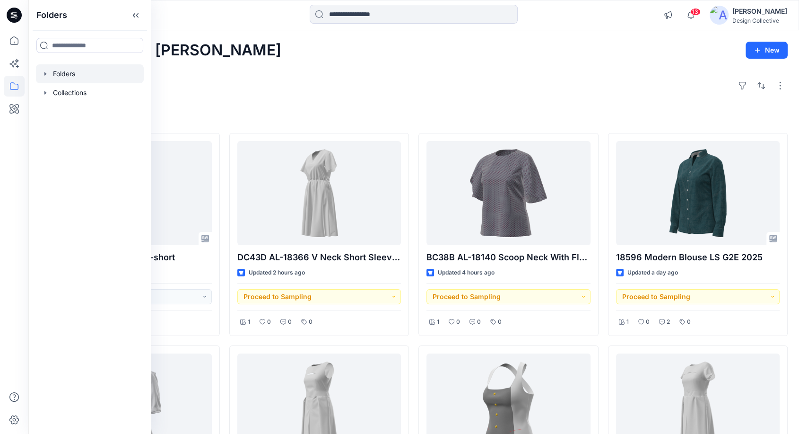
click at [45, 73] on icon "button" at bounding box center [45, 73] width 2 height 3
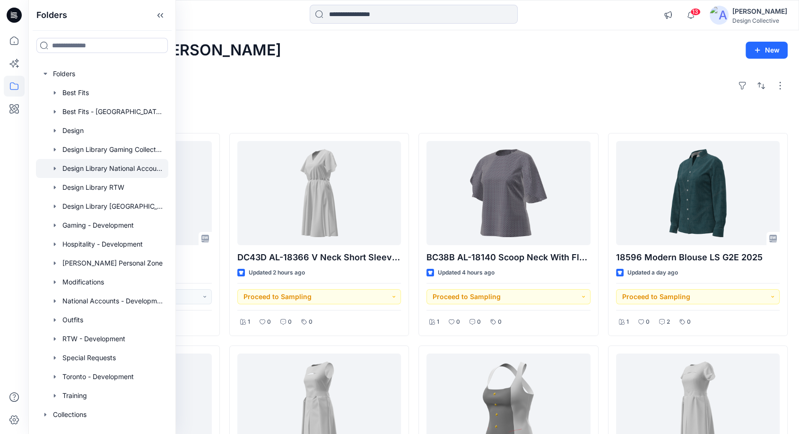
click at [121, 171] on div at bounding box center [102, 168] width 132 height 19
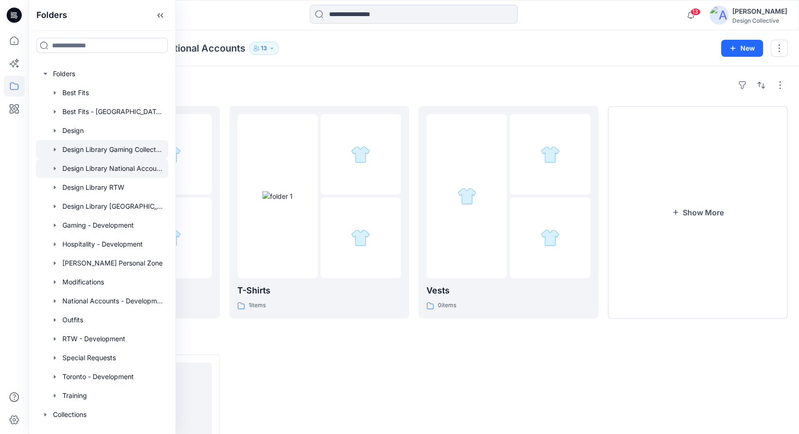
click at [126, 152] on div at bounding box center [102, 149] width 132 height 19
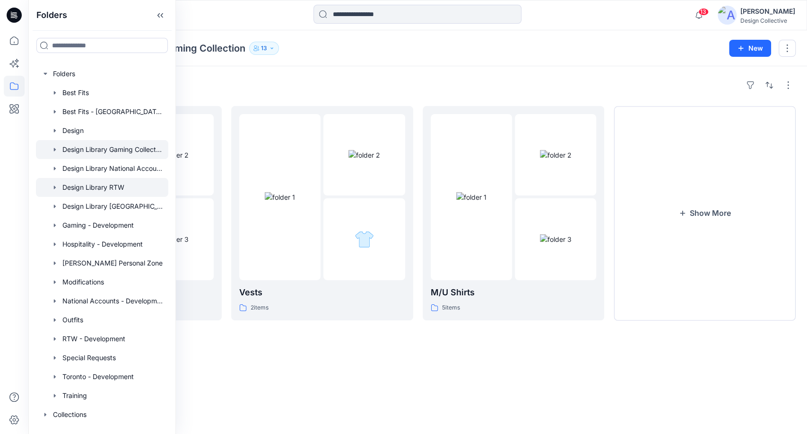
click at [121, 193] on div at bounding box center [102, 187] width 132 height 19
click at [539, 82] on div "Folders" at bounding box center [418, 85] width 756 height 15
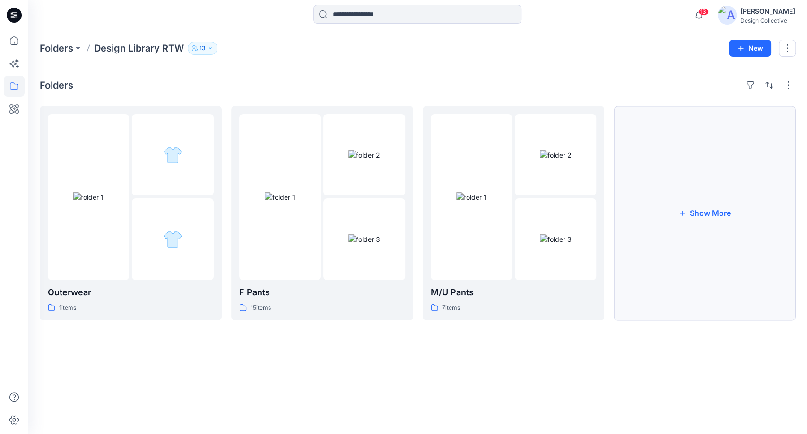
click at [701, 242] on button "Show More" at bounding box center [705, 213] width 182 height 214
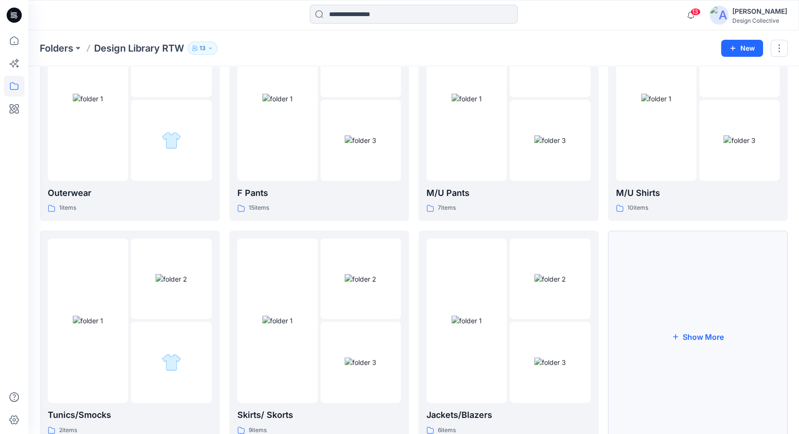
scroll to position [132, 0]
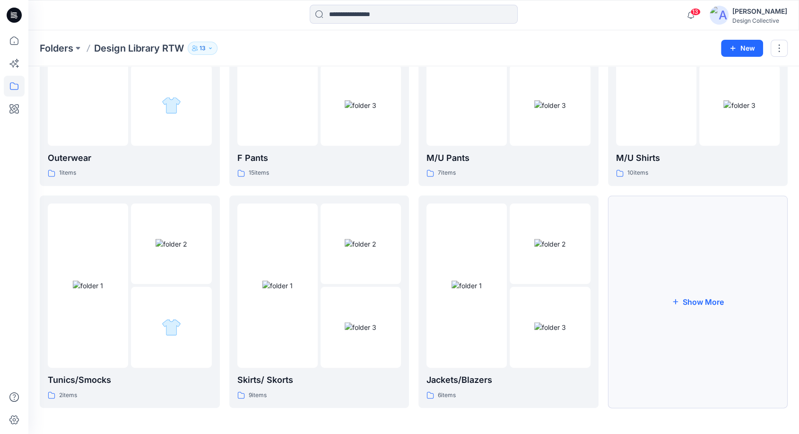
click at [690, 265] on button "Show More" at bounding box center [698, 301] width 180 height 212
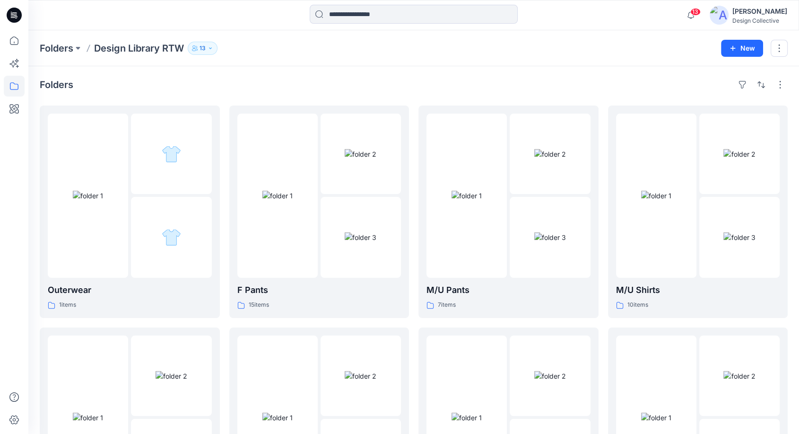
scroll to position [0, 0]
click at [13, 90] on icon at bounding box center [14, 86] width 21 height 21
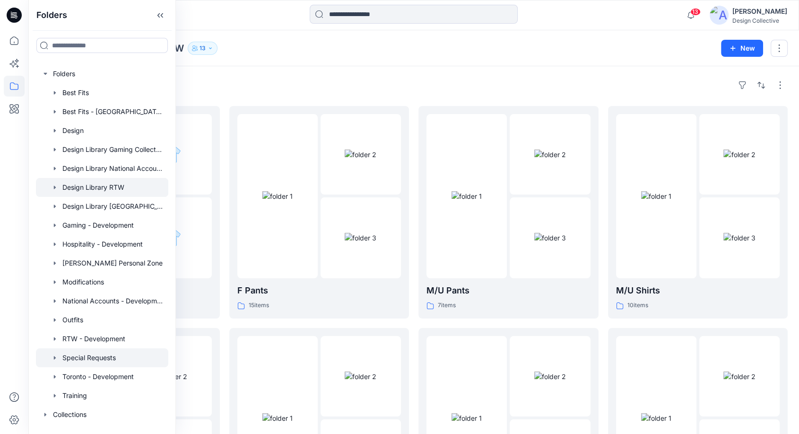
click at [53, 359] on icon "button" at bounding box center [55, 358] width 8 height 8
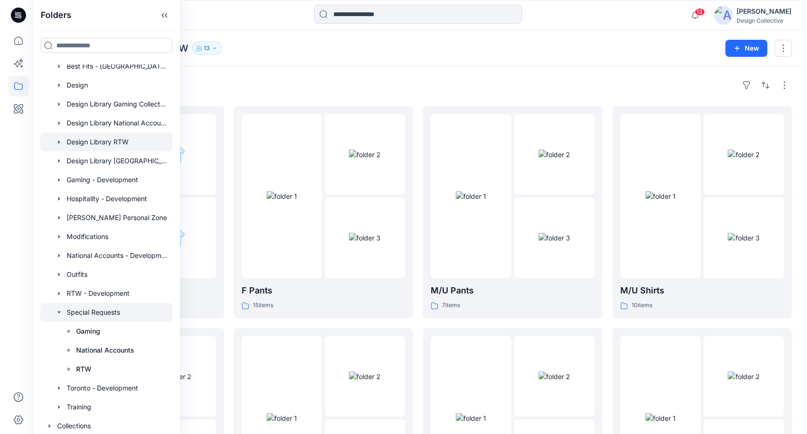
scroll to position [46, 0]
click at [100, 315] on div at bounding box center [102, 311] width 132 height 19
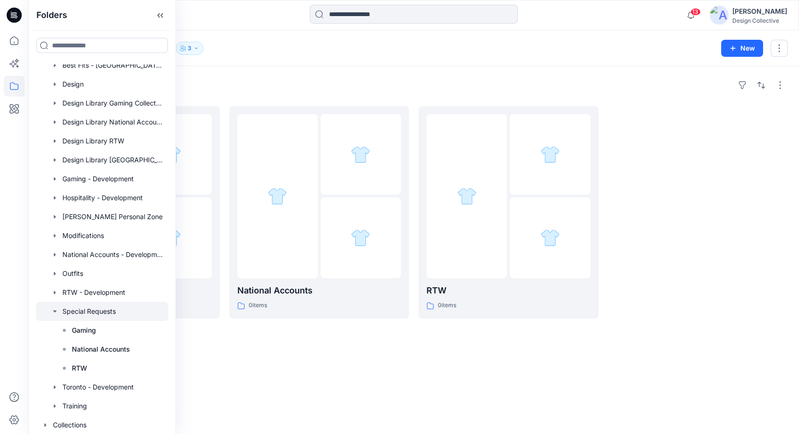
click at [190, 47] on p "3" at bounding box center [190, 48] width 4 height 10
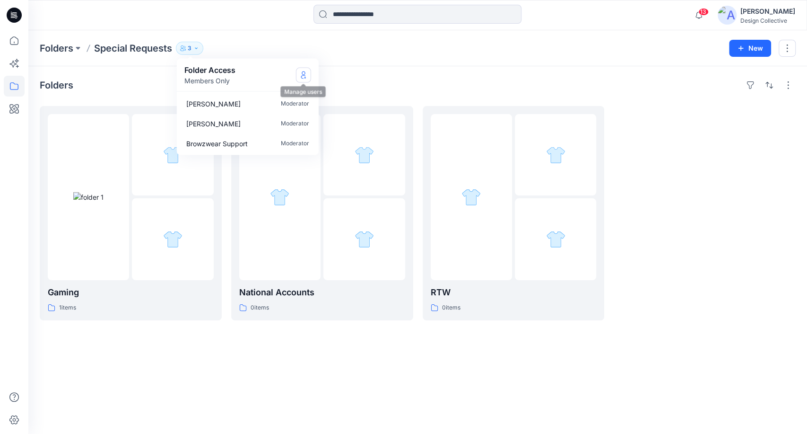
click at [301, 76] on icon "Manage Users" at bounding box center [304, 75] width 8 height 8
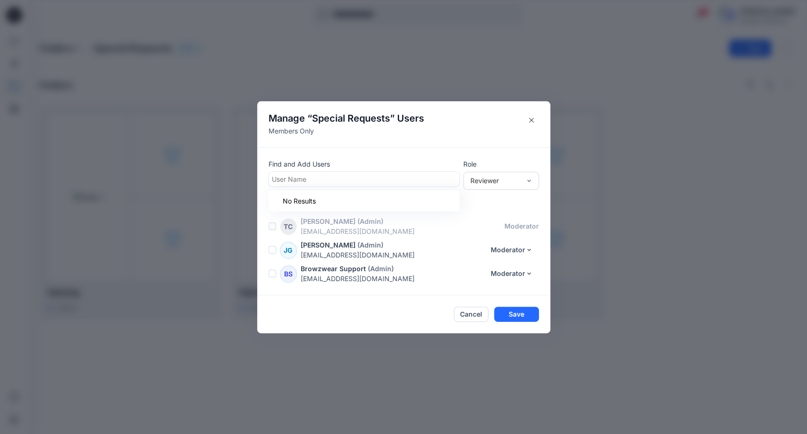
click at [313, 175] on div at bounding box center [364, 179] width 184 height 12
type input "*****"
click at [314, 206] on p "[PERSON_NAME] [PERSON_NAME]" at bounding box center [345, 203] width 111 height 12
click at [482, 180] on div "Reviewer" at bounding box center [496, 180] width 50 height 10
click at [492, 217] on div "Contributor" at bounding box center [501, 215] width 72 height 17
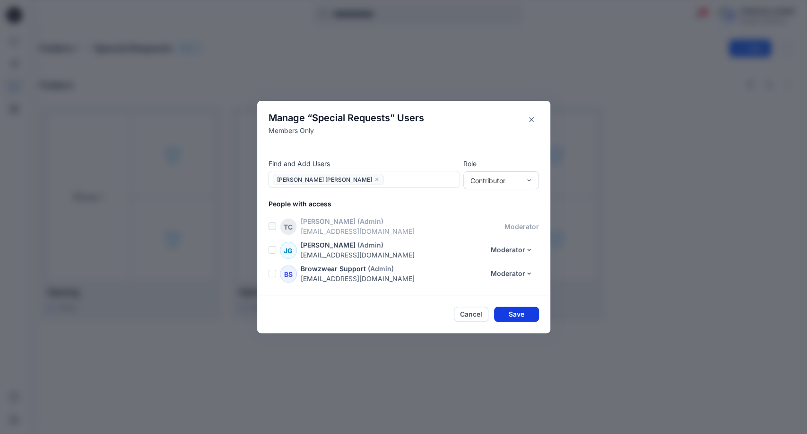
click at [521, 314] on button "Save" at bounding box center [516, 313] width 45 height 15
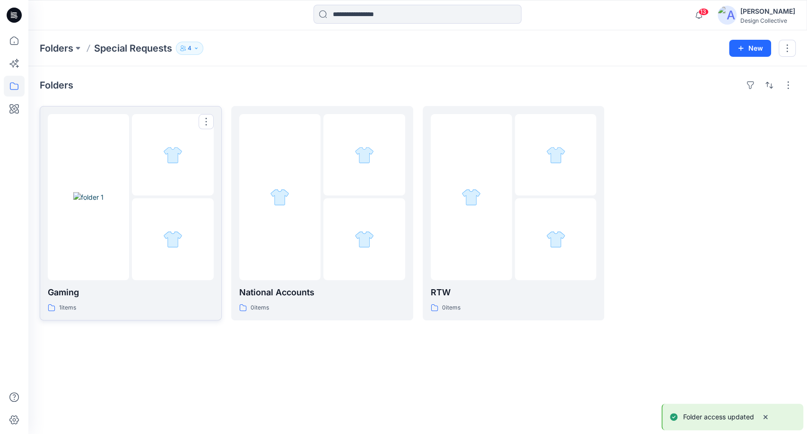
click at [166, 287] on p "Gaming" at bounding box center [131, 292] width 166 height 13
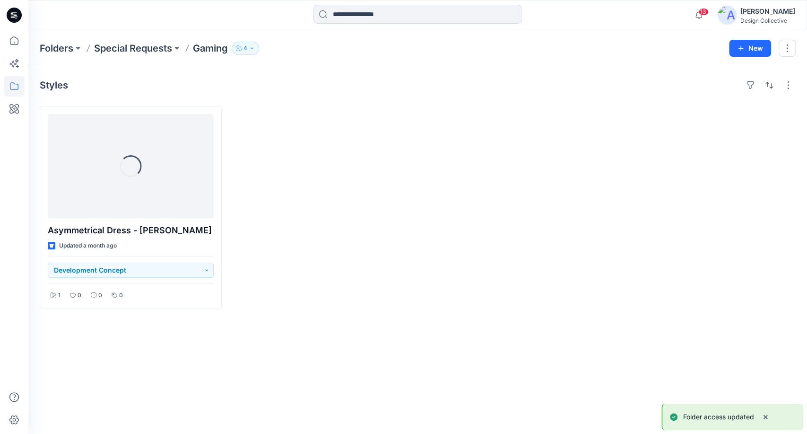
click at [244, 52] on button "4" at bounding box center [245, 48] width 27 height 13
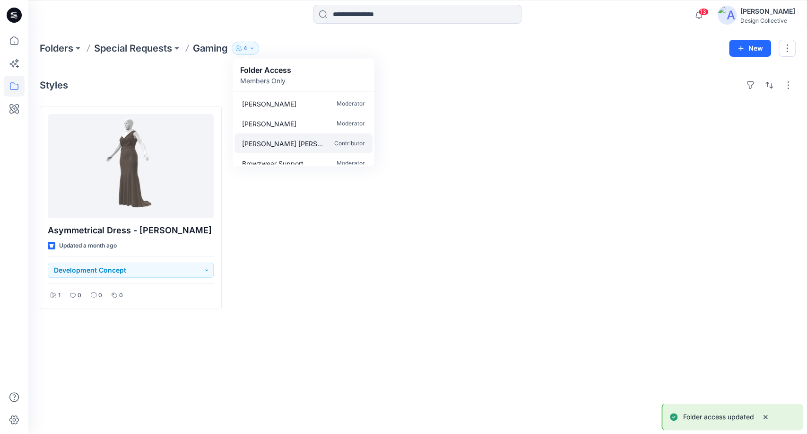
scroll to position [8, 0]
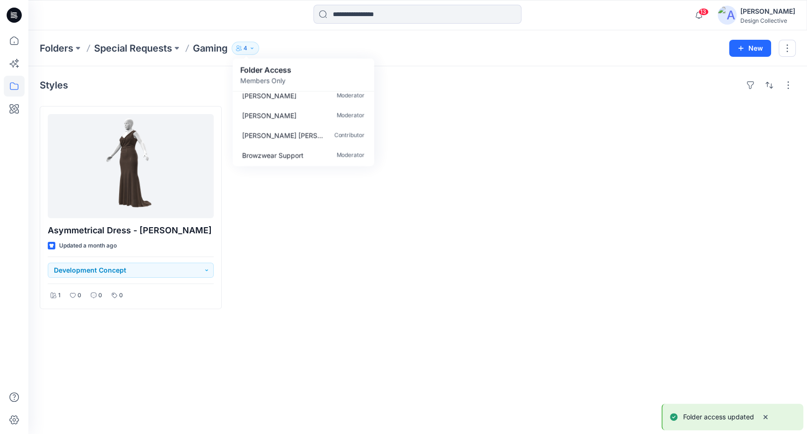
click at [417, 158] on div "Asymmetrical Dress - [PERSON_NAME] Updated a month ago Development Concept 1 0 …" at bounding box center [418, 207] width 756 height 203
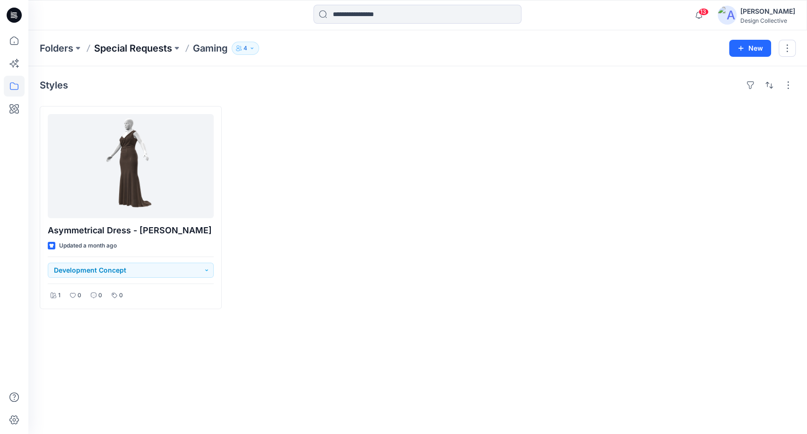
click at [153, 49] on p "Special Requests" at bounding box center [133, 48] width 78 height 13
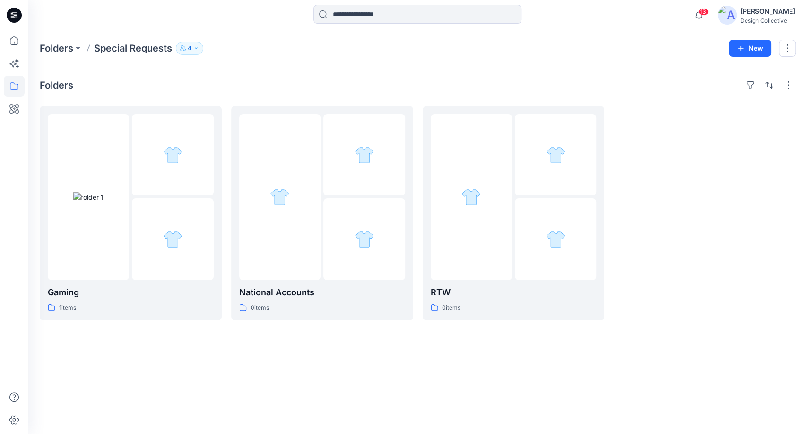
click at [201, 45] on button "4" at bounding box center [189, 48] width 27 height 13
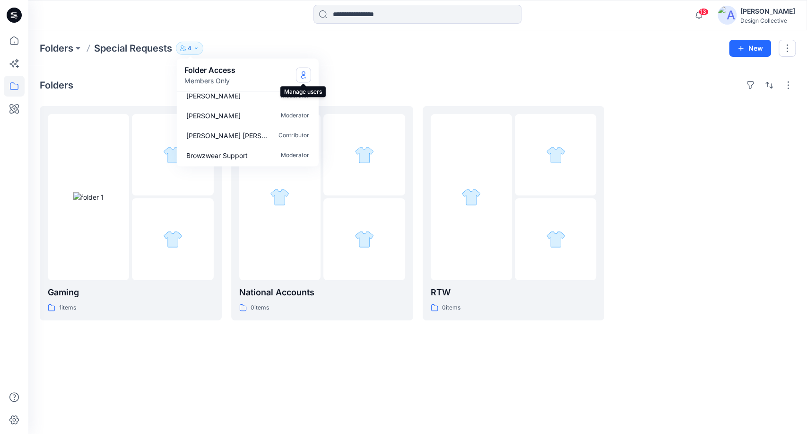
click at [303, 76] on icon "Manage Users" at bounding box center [304, 75] width 8 height 8
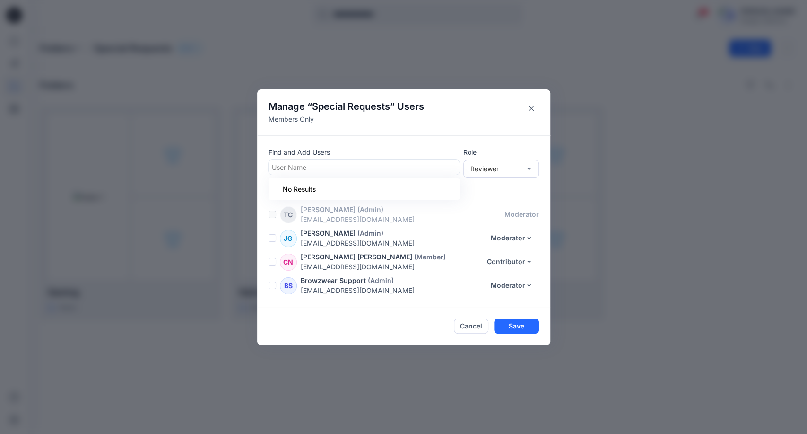
click at [315, 166] on div at bounding box center [364, 167] width 184 height 12
type input "*****"
click at [323, 185] on p "[PERSON_NAME]" at bounding box center [317, 191] width 54 height 12
click at [492, 169] on div "Reviewer" at bounding box center [496, 169] width 50 height 10
click at [488, 201] on div "Contributor" at bounding box center [501, 203] width 72 height 17
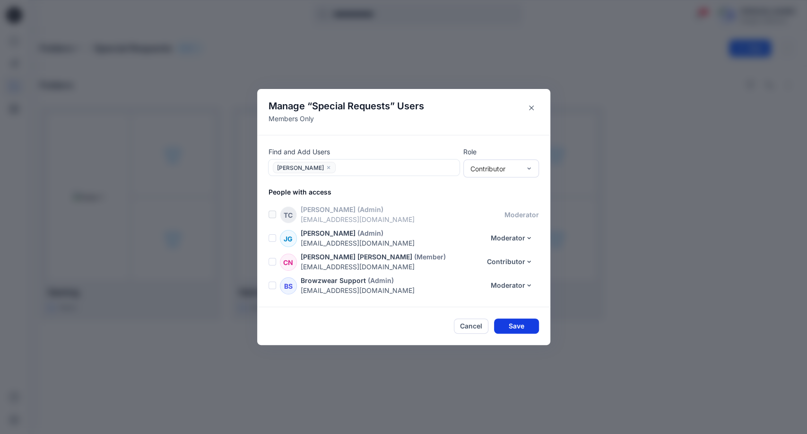
click at [515, 324] on button "Save" at bounding box center [516, 325] width 45 height 15
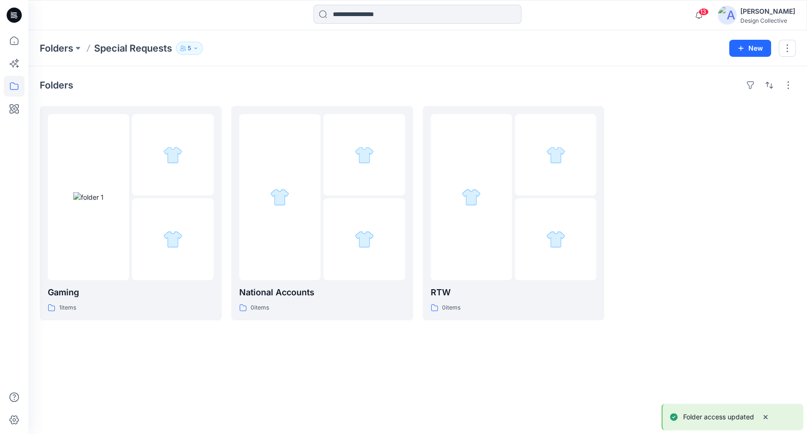
click at [199, 46] on icon "button" at bounding box center [196, 48] width 6 height 6
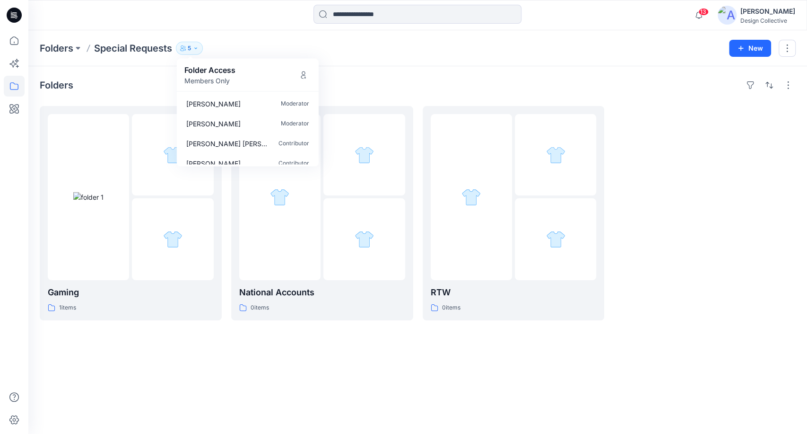
click at [475, 76] on div "Folders Gaming 1 items National Accounts 0 items RTW 0 items" at bounding box center [417, 249] width 779 height 367
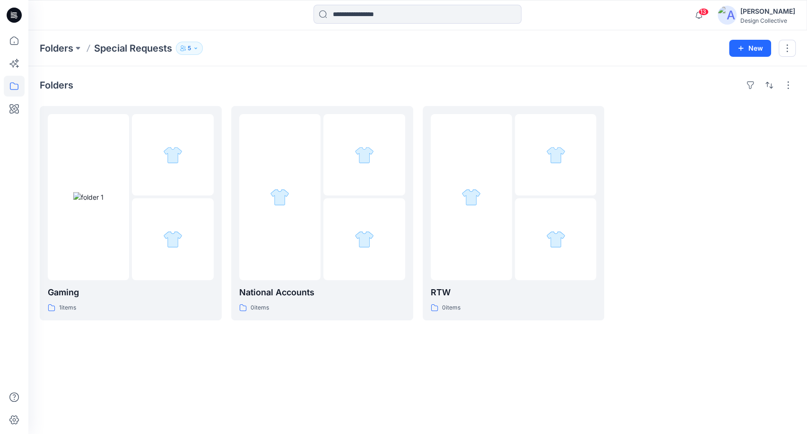
click at [697, 192] on div at bounding box center [705, 213] width 182 height 214
